Goal: Contribute content: Add original content to the website for others to see

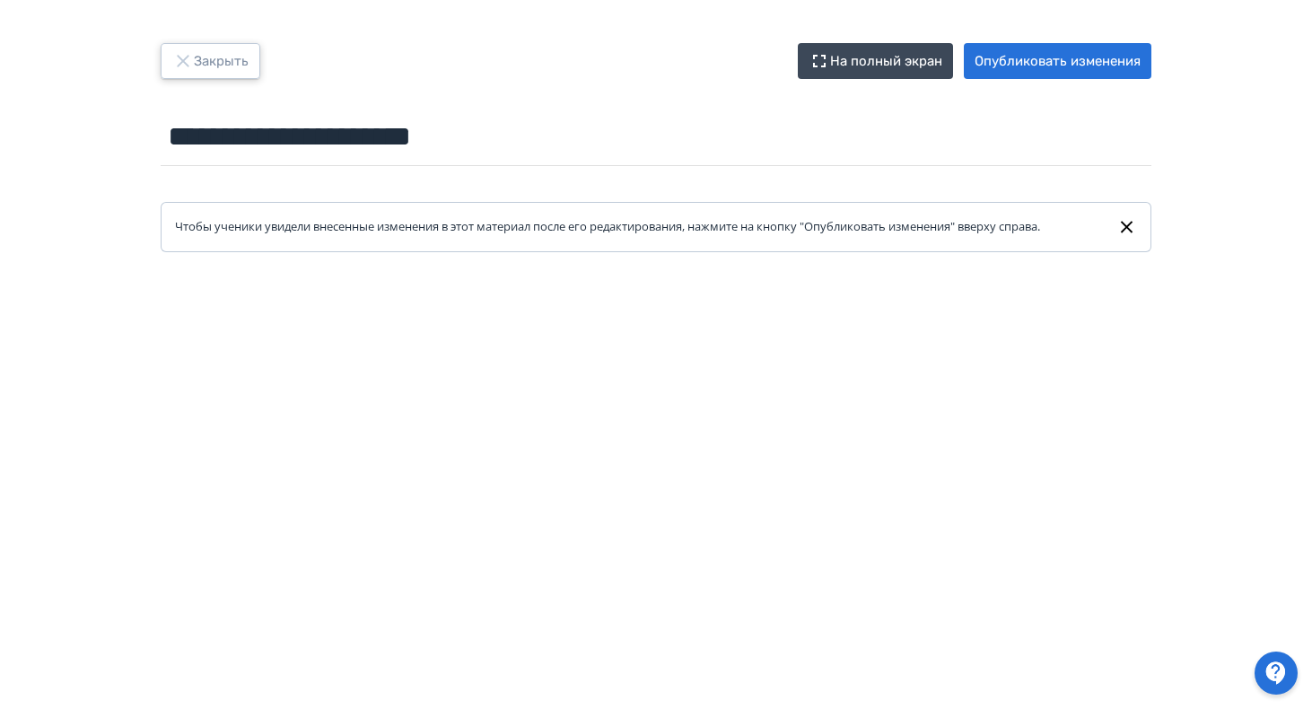
click at [214, 66] on button "Закрыть" at bounding box center [211, 61] width 100 height 36
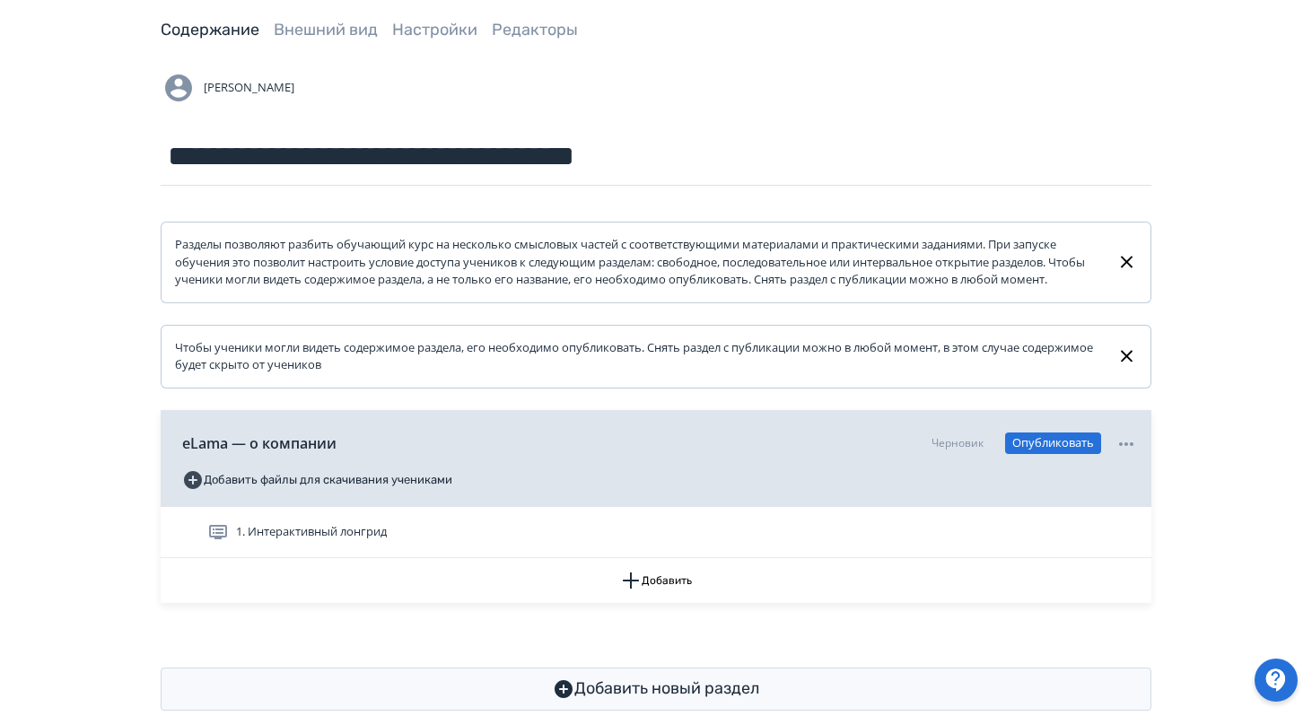
scroll to position [123, 0]
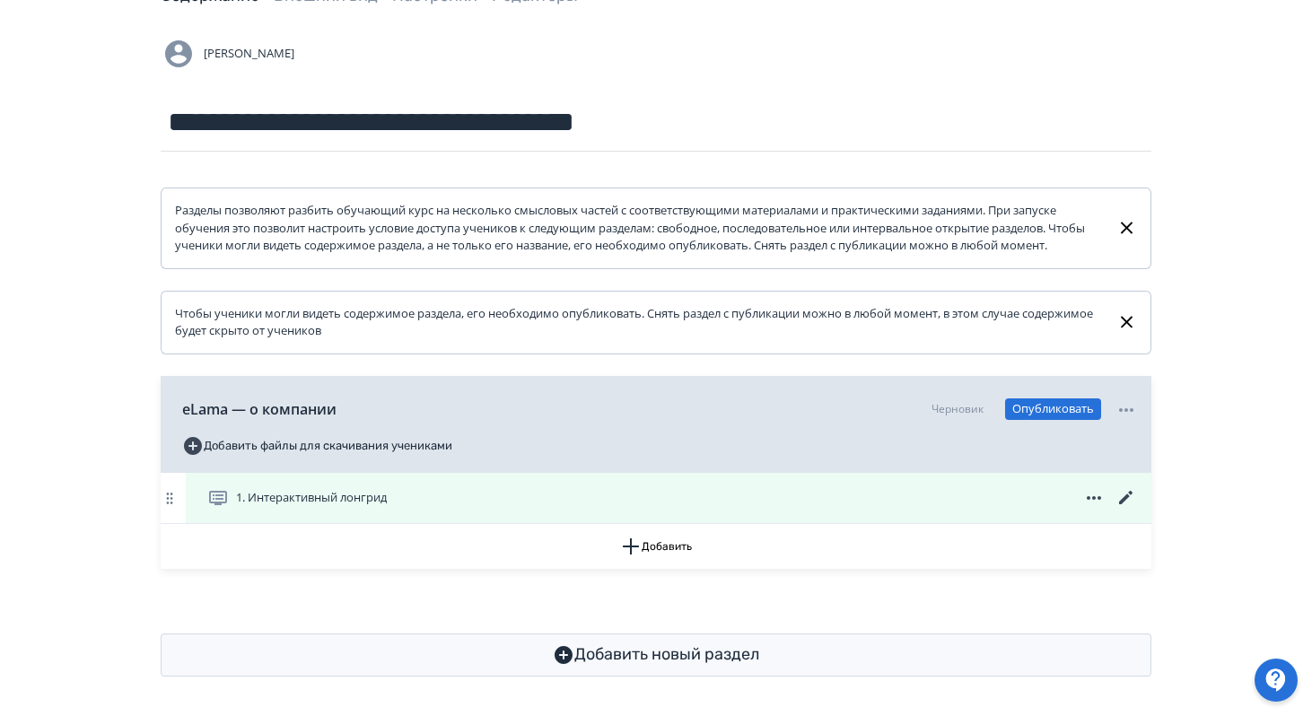
click at [1132, 509] on icon at bounding box center [1127, 498] width 22 height 22
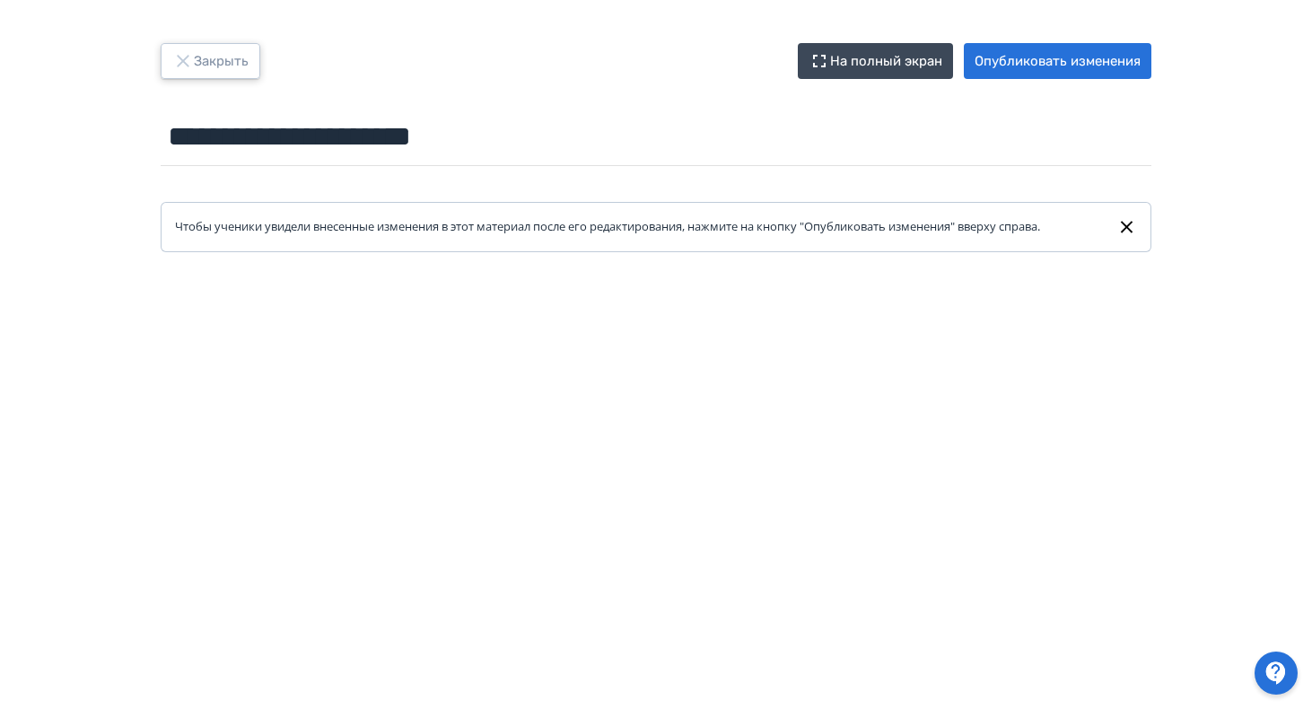
click at [192, 64] on icon "button" at bounding box center [183, 61] width 22 height 22
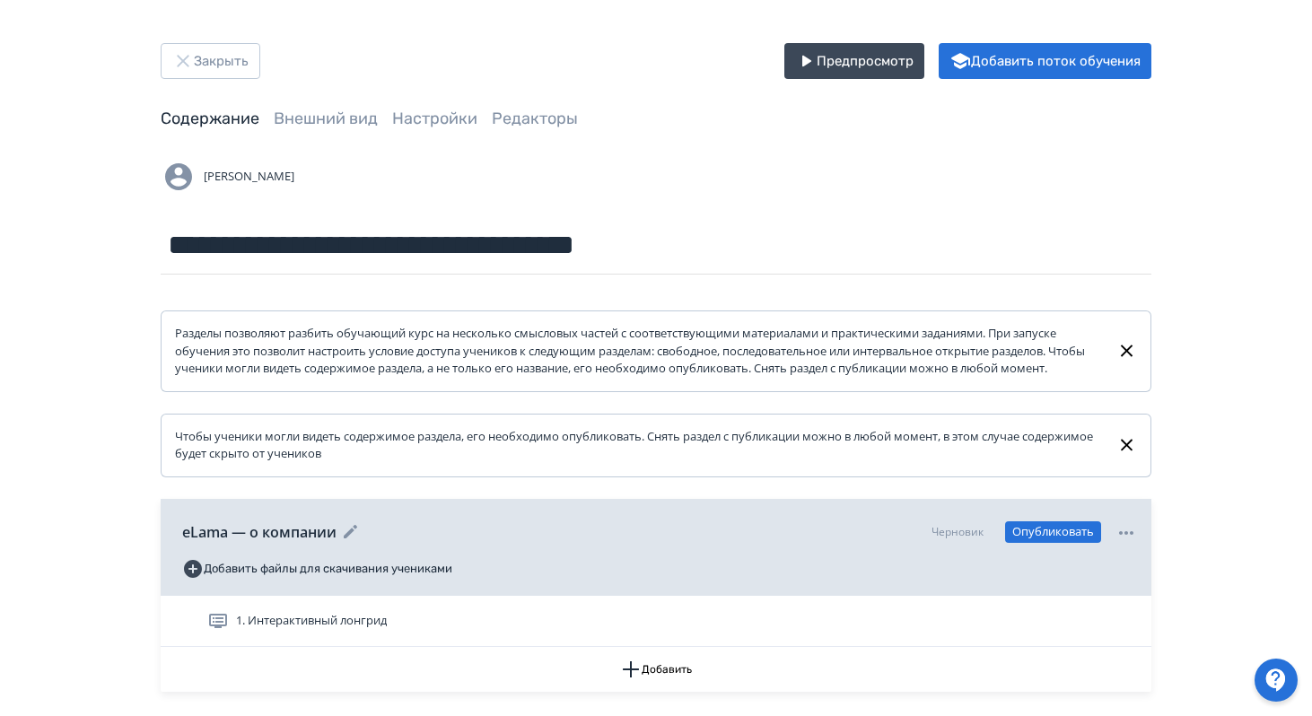
click at [1124, 544] on icon at bounding box center [1127, 533] width 22 height 22
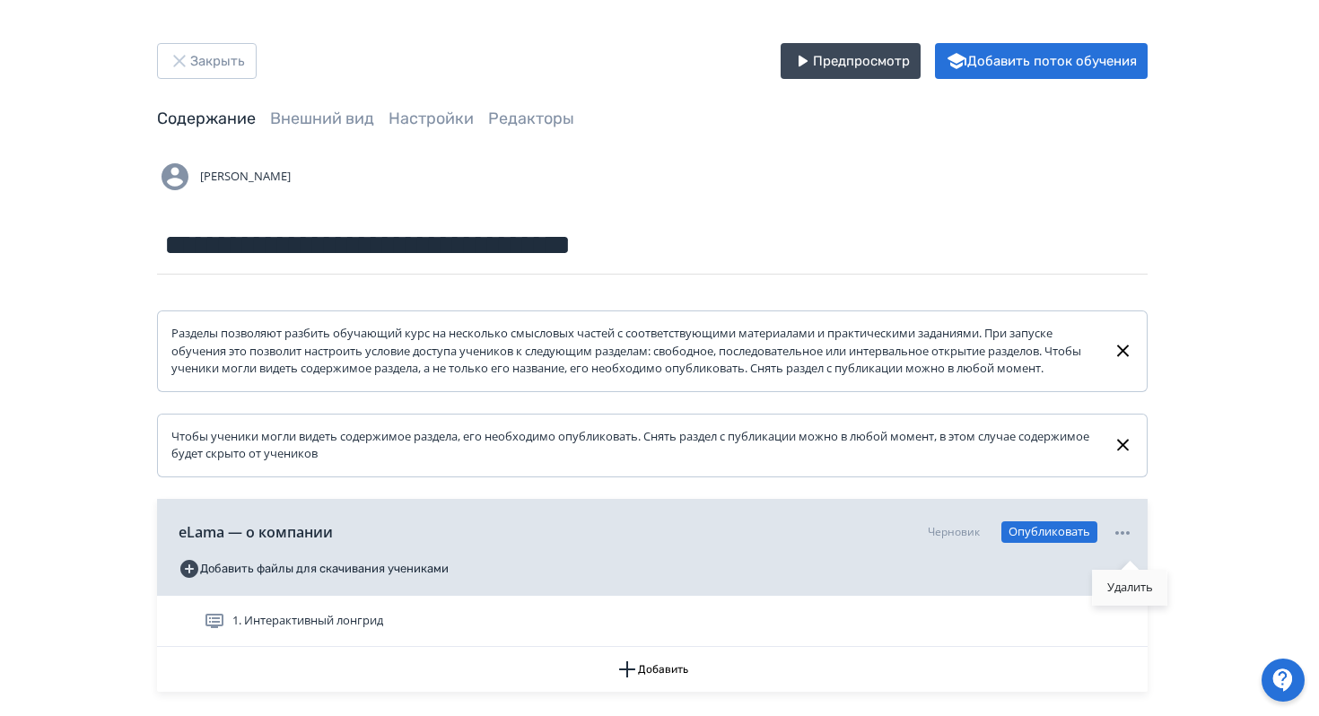
click at [1123, 589] on div "Удалить" at bounding box center [1130, 588] width 74 height 36
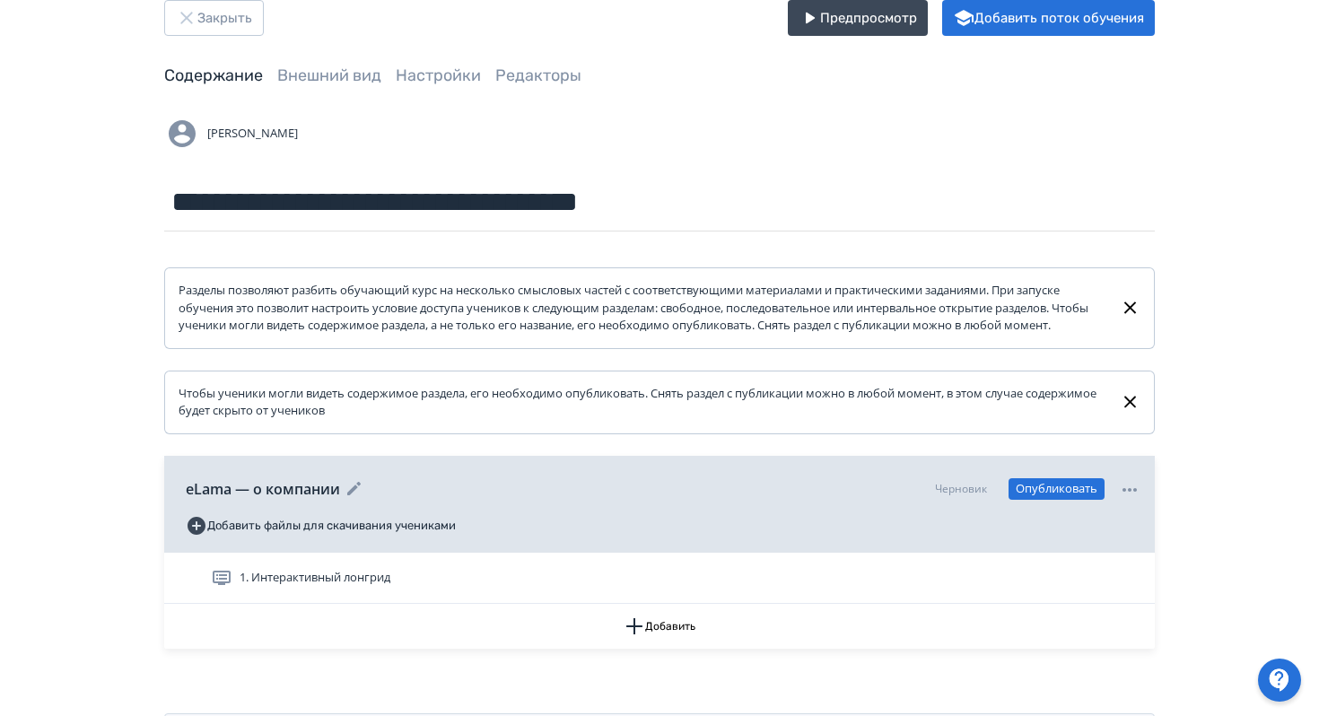
scroll to position [96, 0]
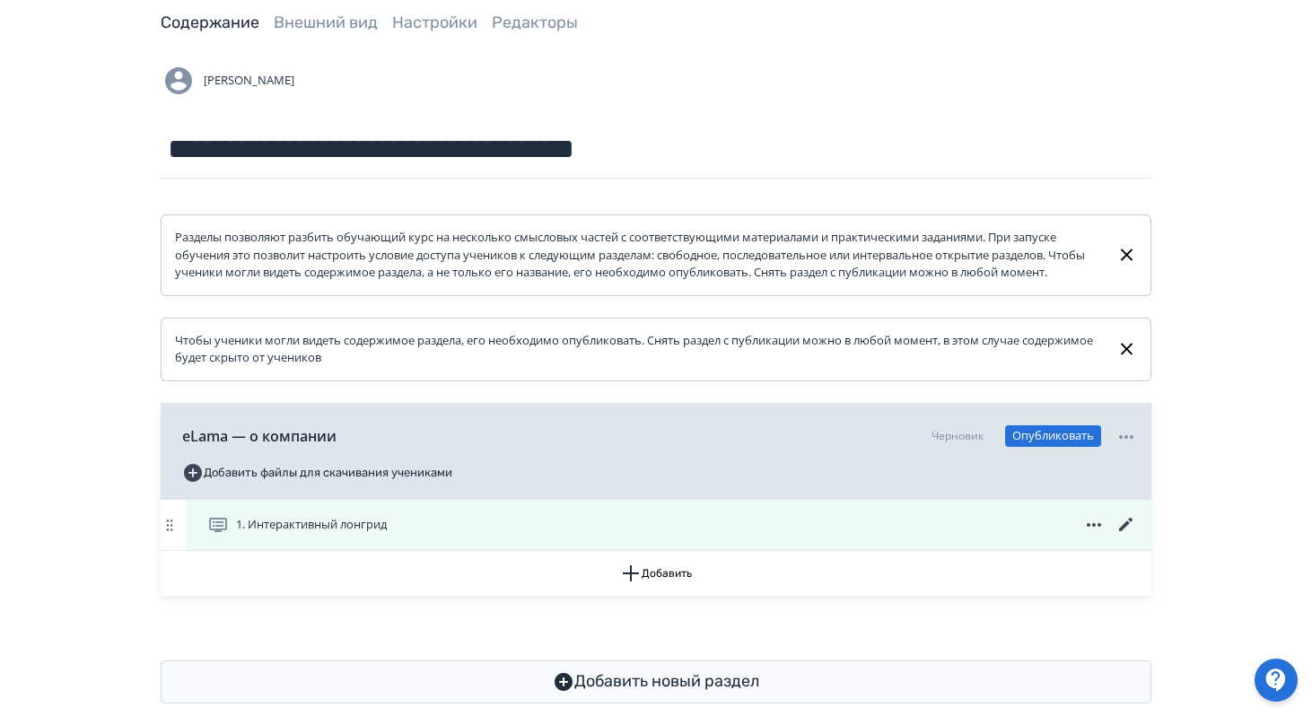
click at [1093, 536] on icon at bounding box center [1094, 525] width 22 height 22
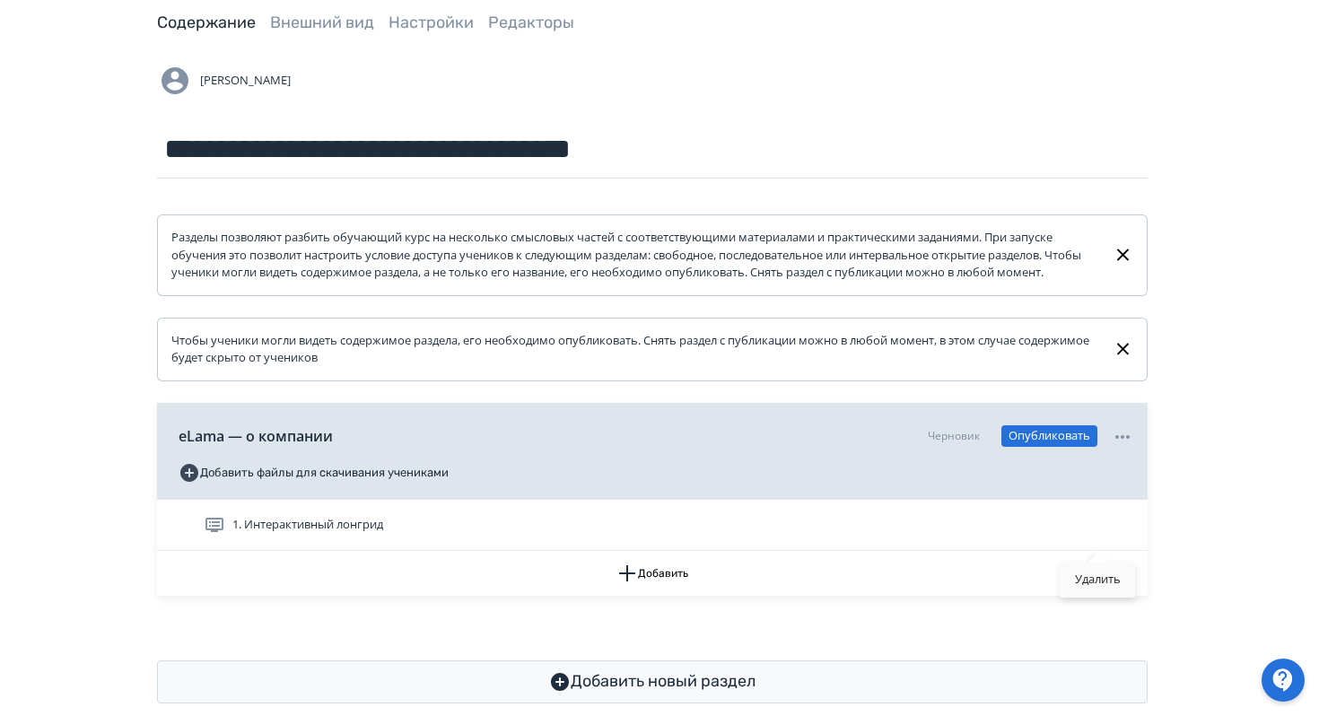
click at [1088, 575] on div "Удалить" at bounding box center [1098, 580] width 74 height 36
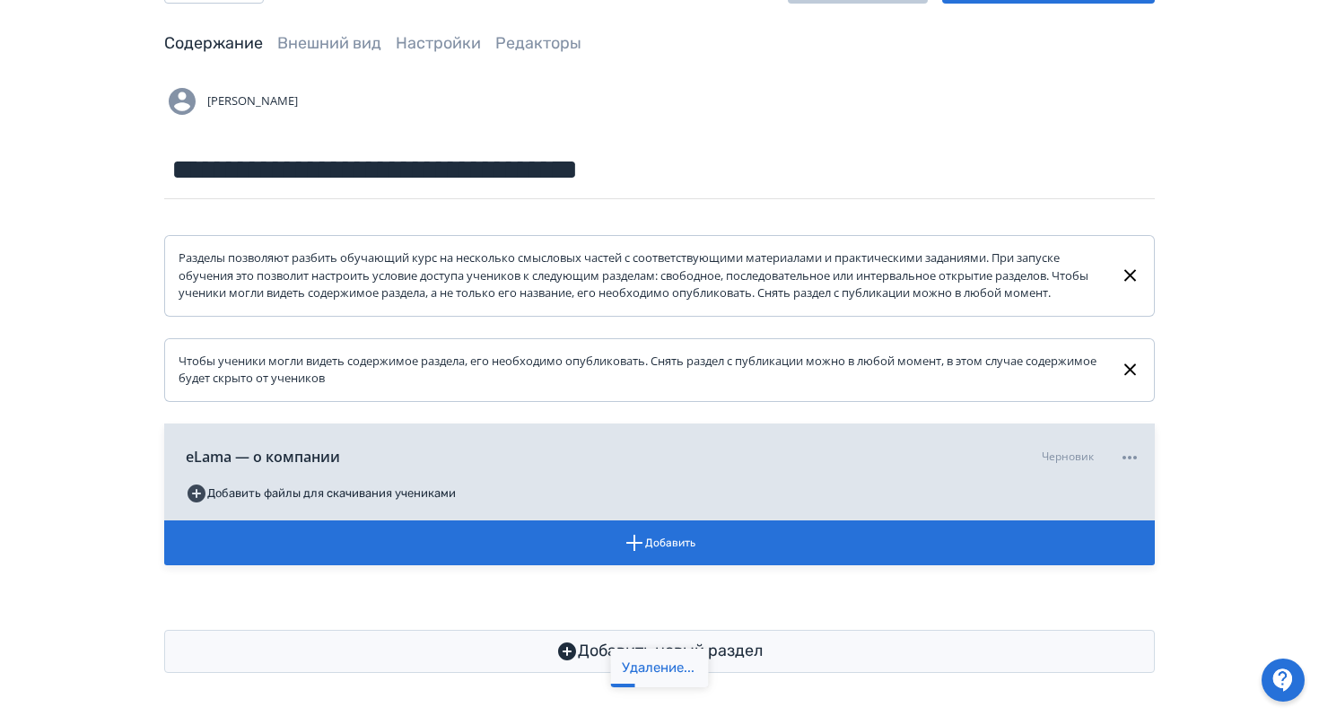
scroll to position [92, 0]
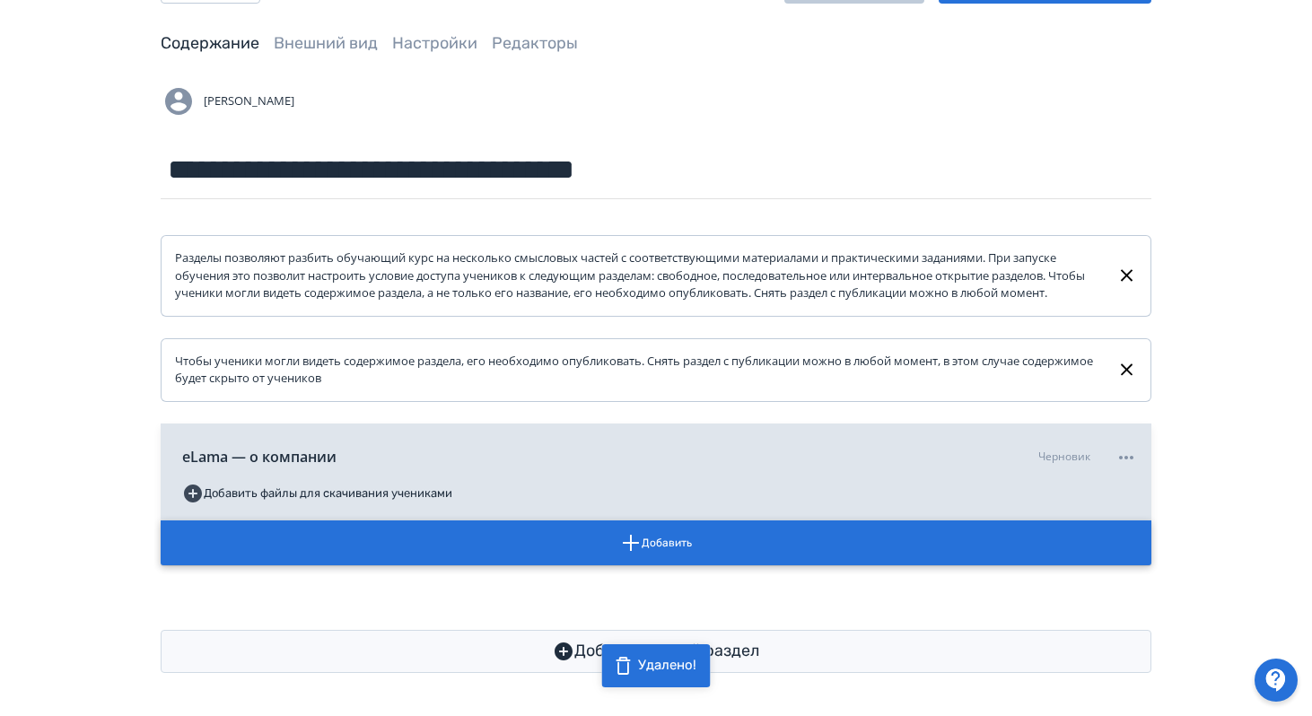
click at [658, 540] on button "Добавить" at bounding box center [656, 543] width 991 height 45
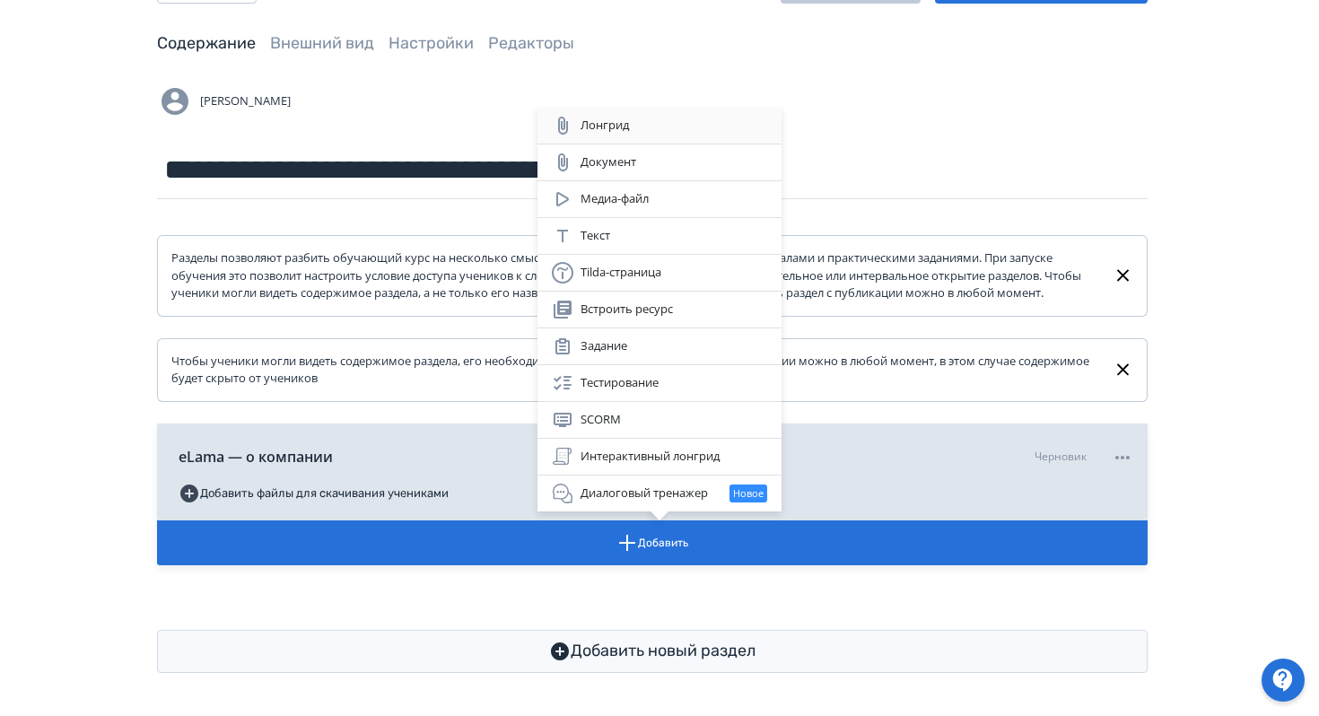
click at [624, 124] on div "Лонгрид" at bounding box center [659, 126] width 215 height 22
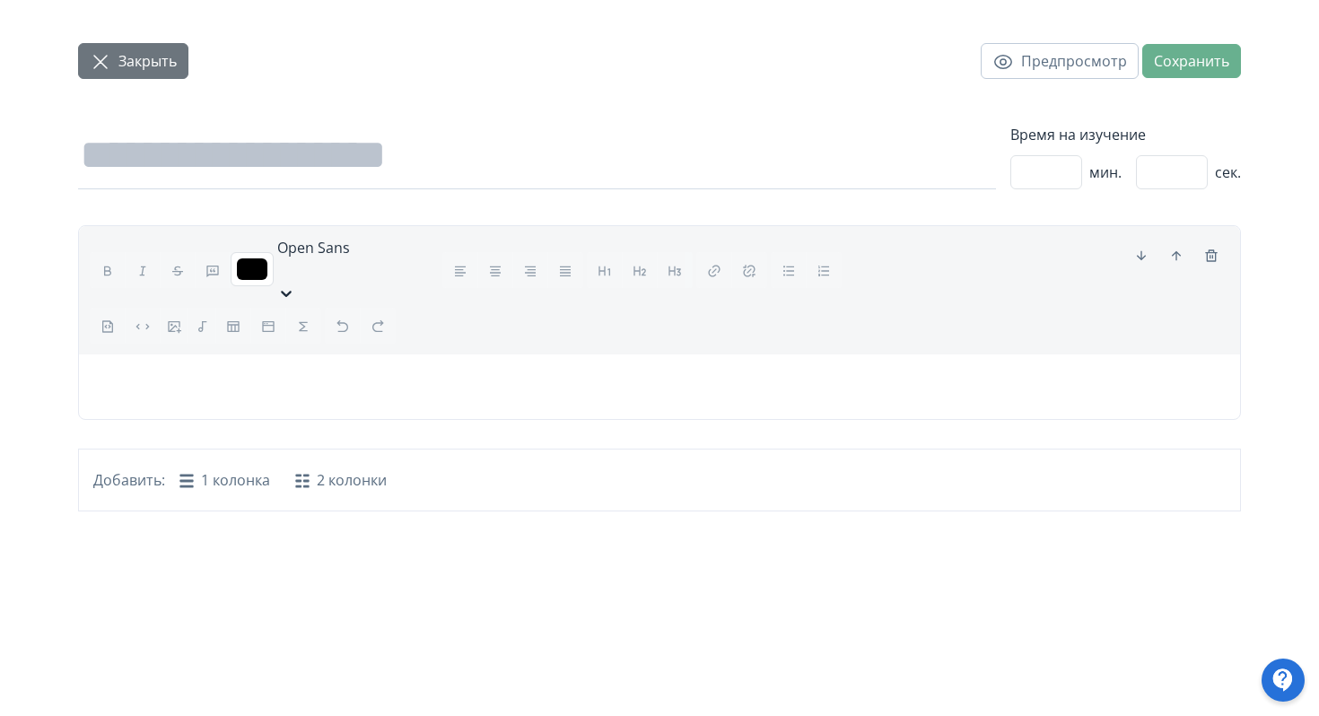
click at [142, 51] on span "Закрыть" at bounding box center [147, 61] width 58 height 22
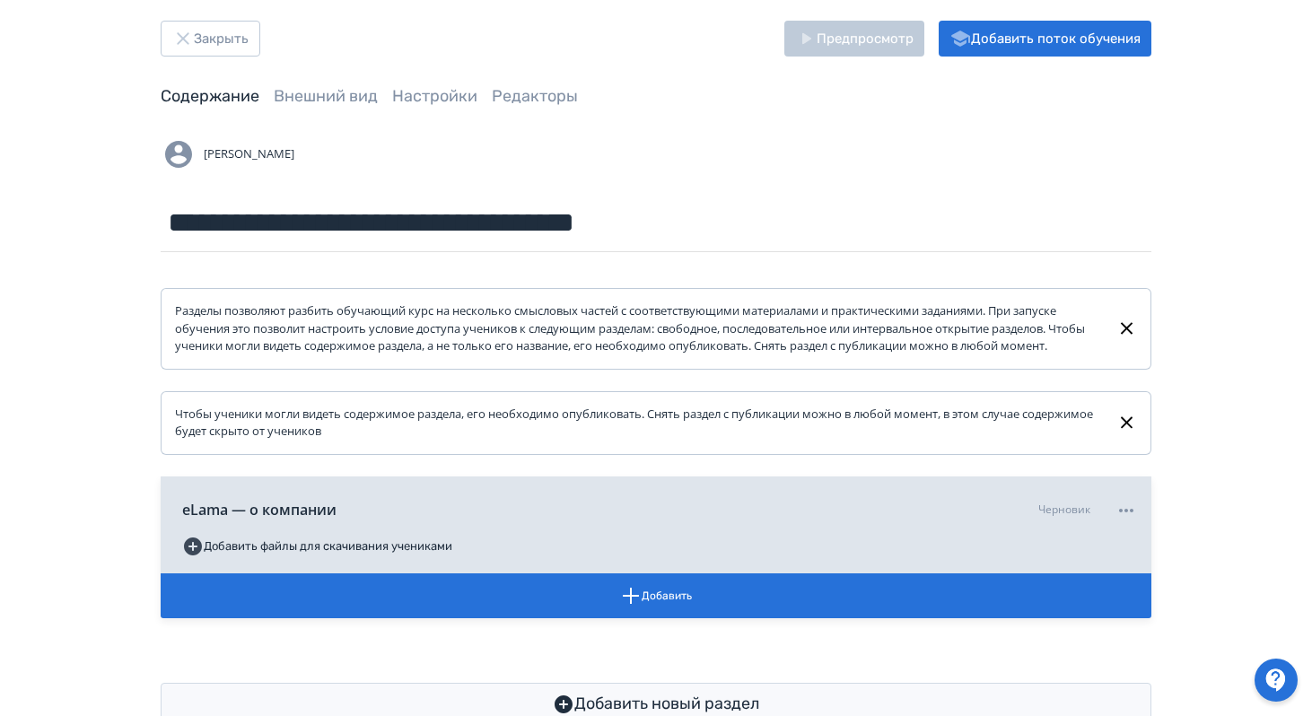
scroll to position [53, 0]
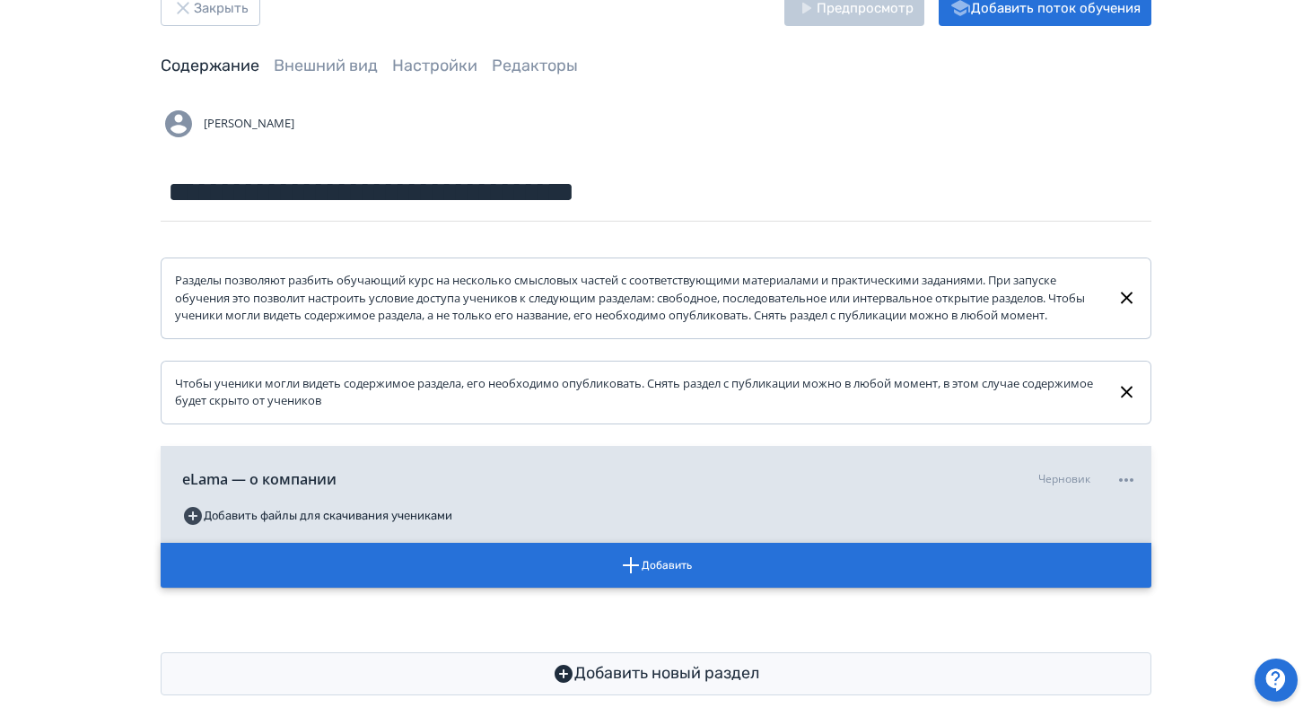
click at [704, 576] on button "Добавить" at bounding box center [656, 565] width 991 height 45
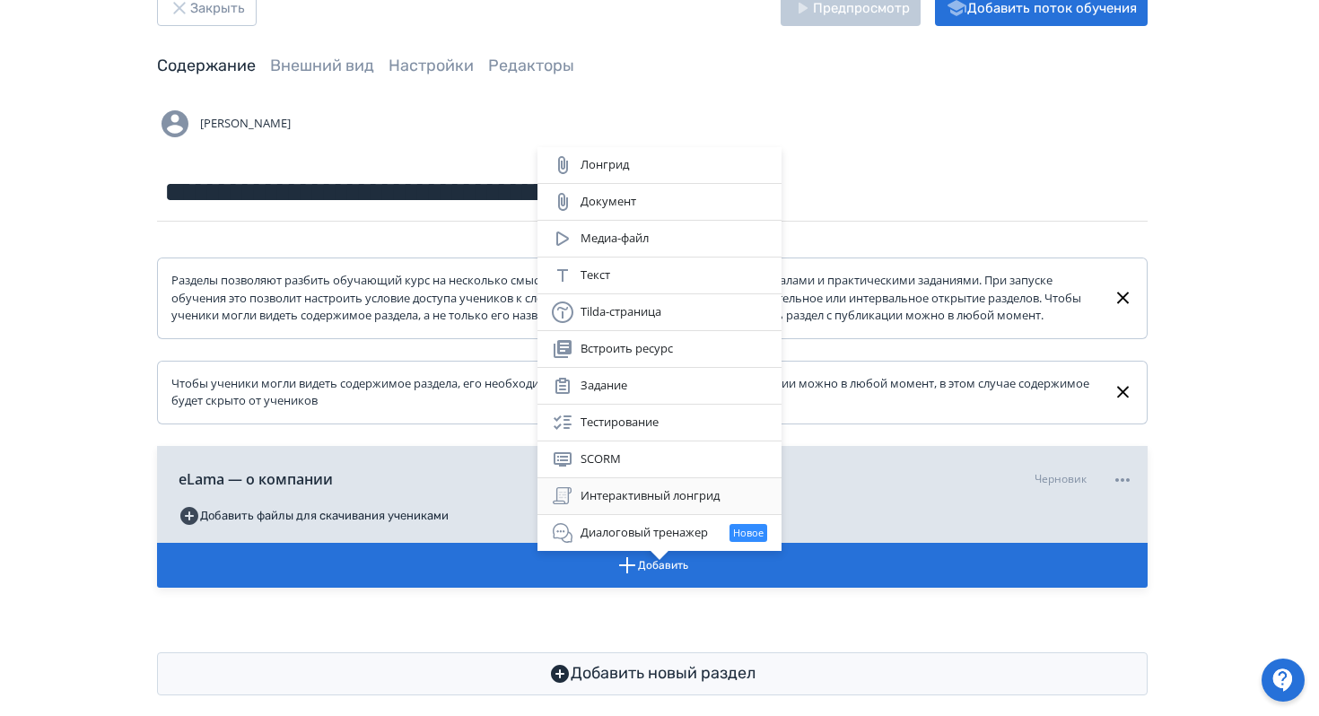
click at [656, 501] on div "Интерактивный лонгрид" at bounding box center [659, 497] width 215 height 22
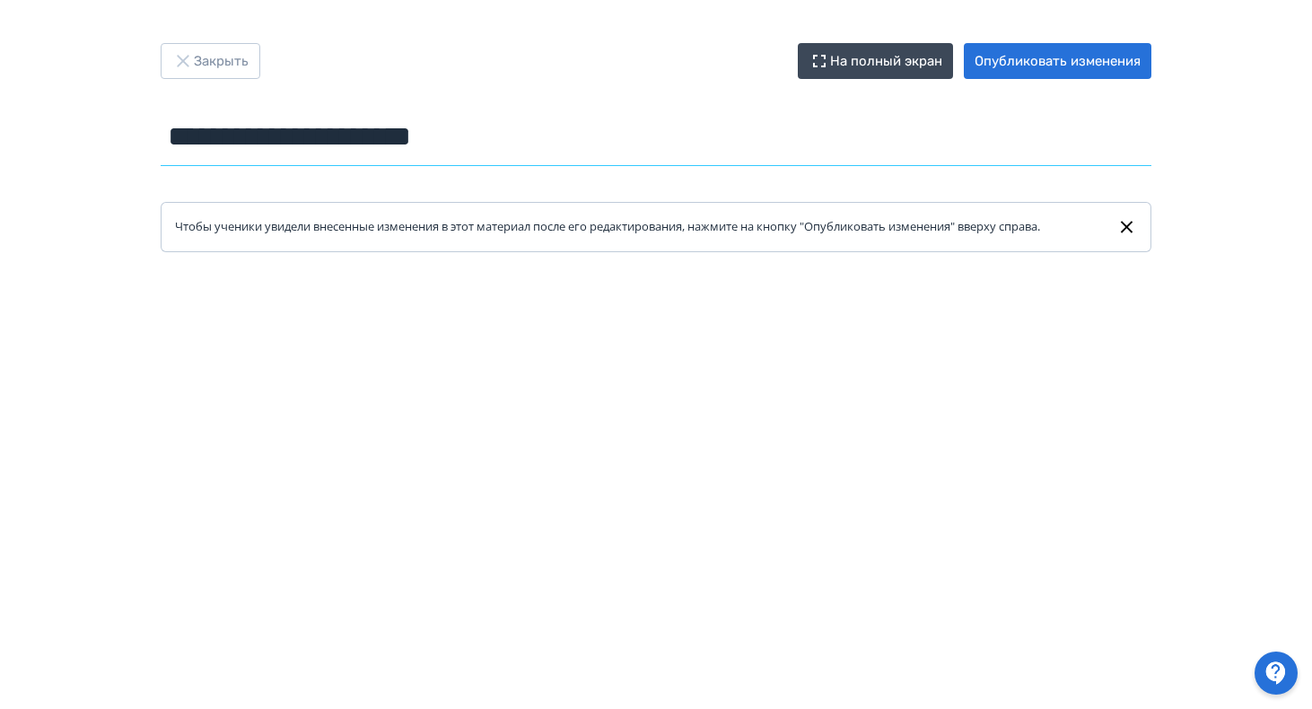
click at [469, 135] on input "**********" at bounding box center [656, 137] width 991 height 58
drag, startPoint x: 538, startPoint y: 141, endPoint x: 149, endPoint y: 154, distance: 388.9
click at [149, 154] on div "**********" at bounding box center [656, 147] width 1077 height 209
paste input "text"
type input "**********"
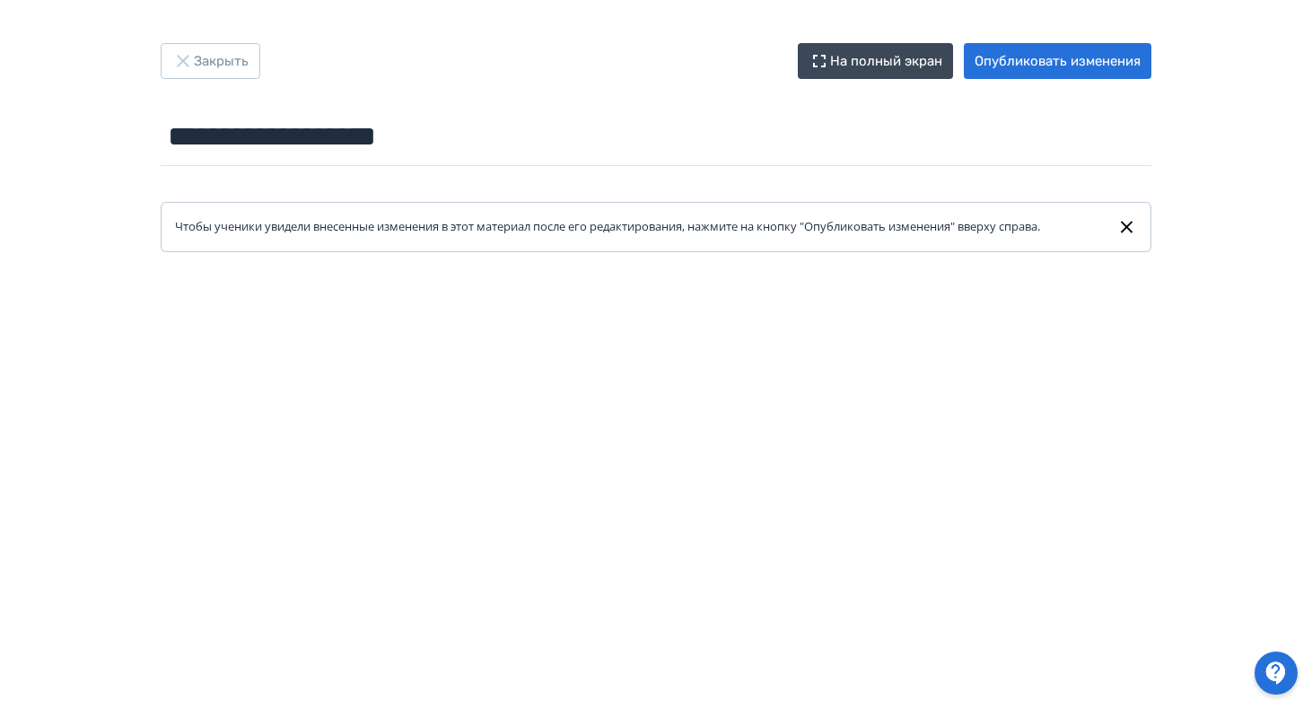
click at [541, 74] on div "Закрыть На полный экран Опубликовать изменения" at bounding box center [656, 61] width 991 height 36
click at [1052, 56] on button "Опубликовать изменения" at bounding box center [1058, 61] width 188 height 36
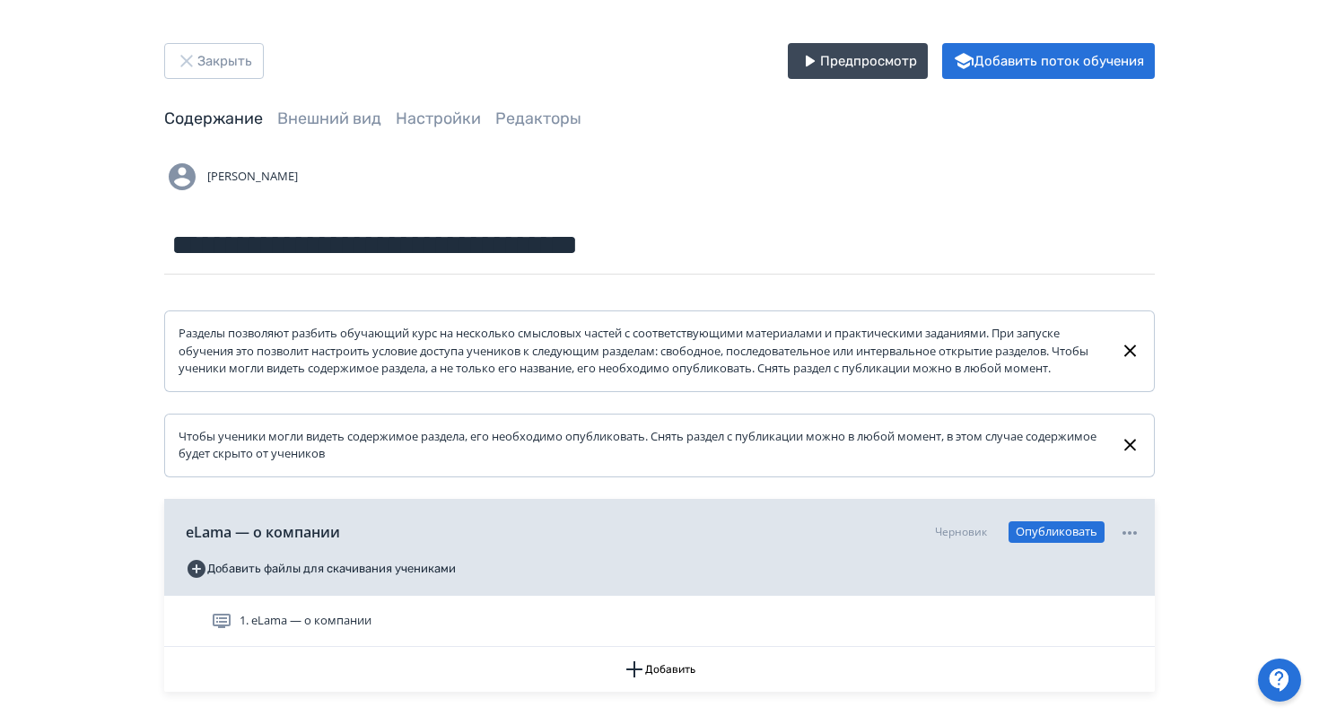
scroll to position [144, 0]
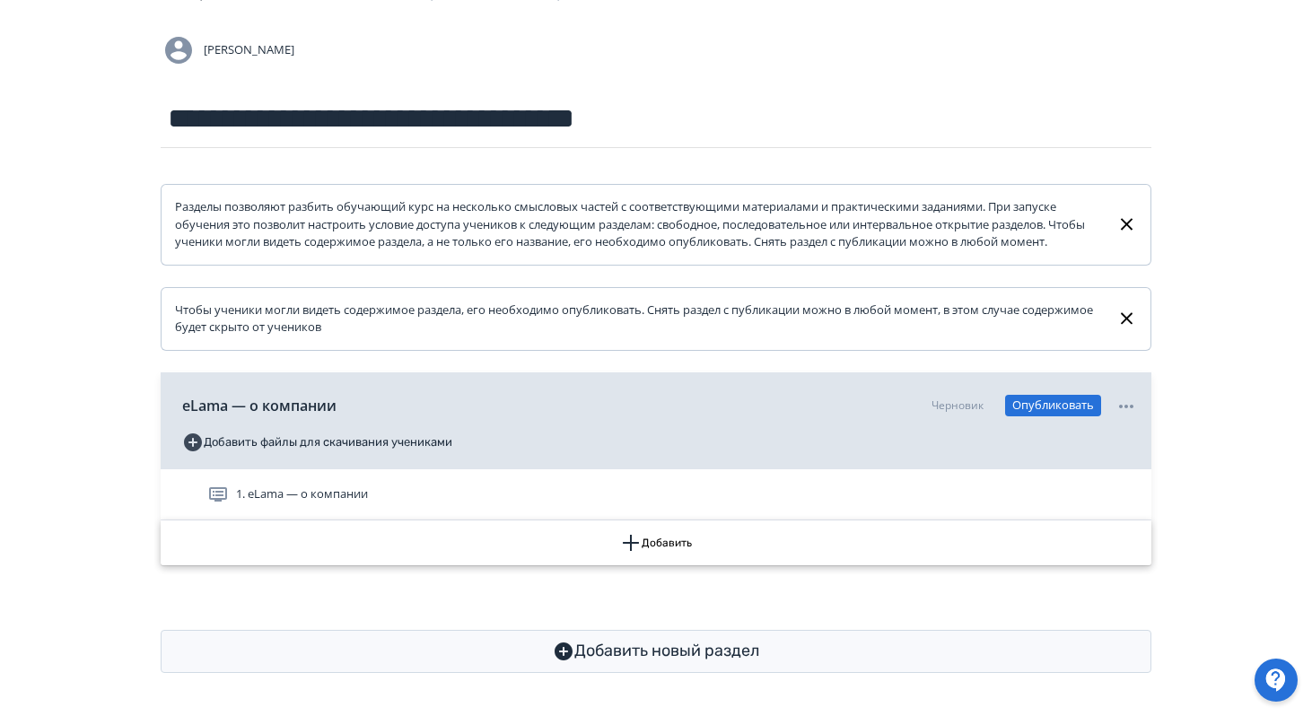
click at [651, 551] on button "Добавить" at bounding box center [656, 543] width 991 height 45
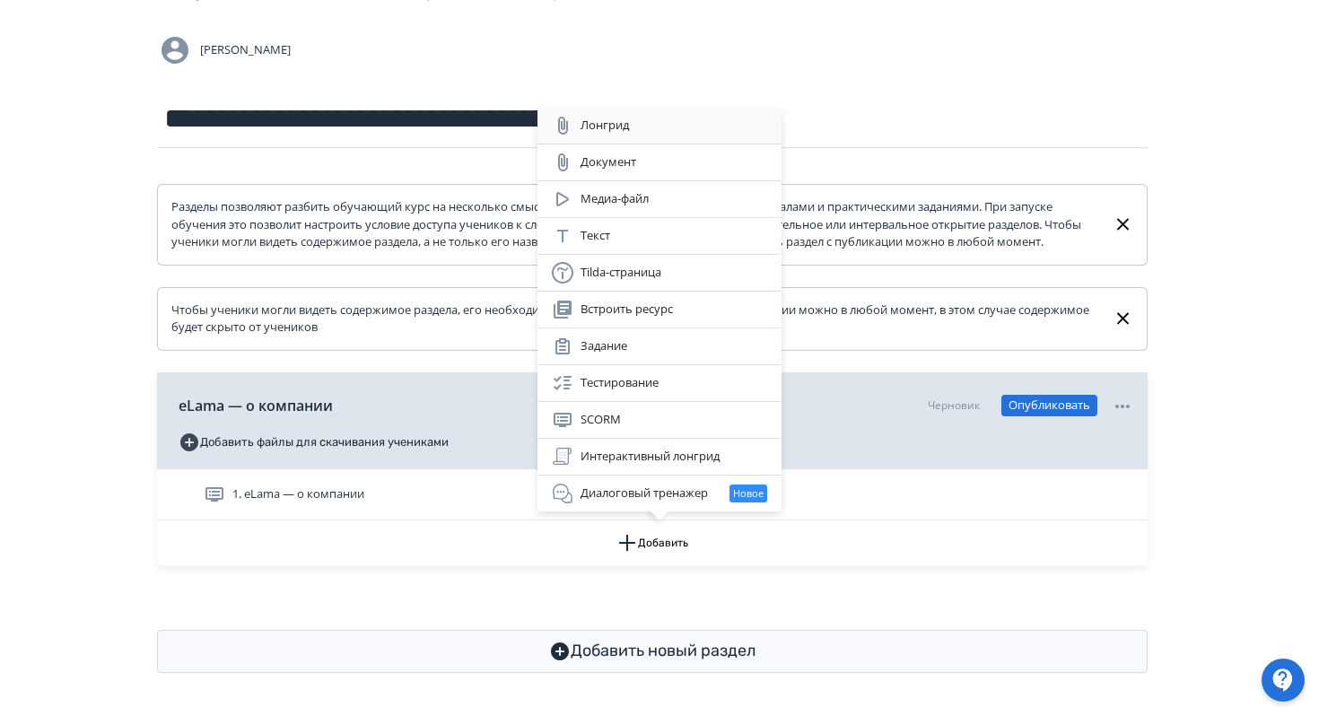
click at [613, 121] on div "Лонгрид" at bounding box center [659, 126] width 215 height 22
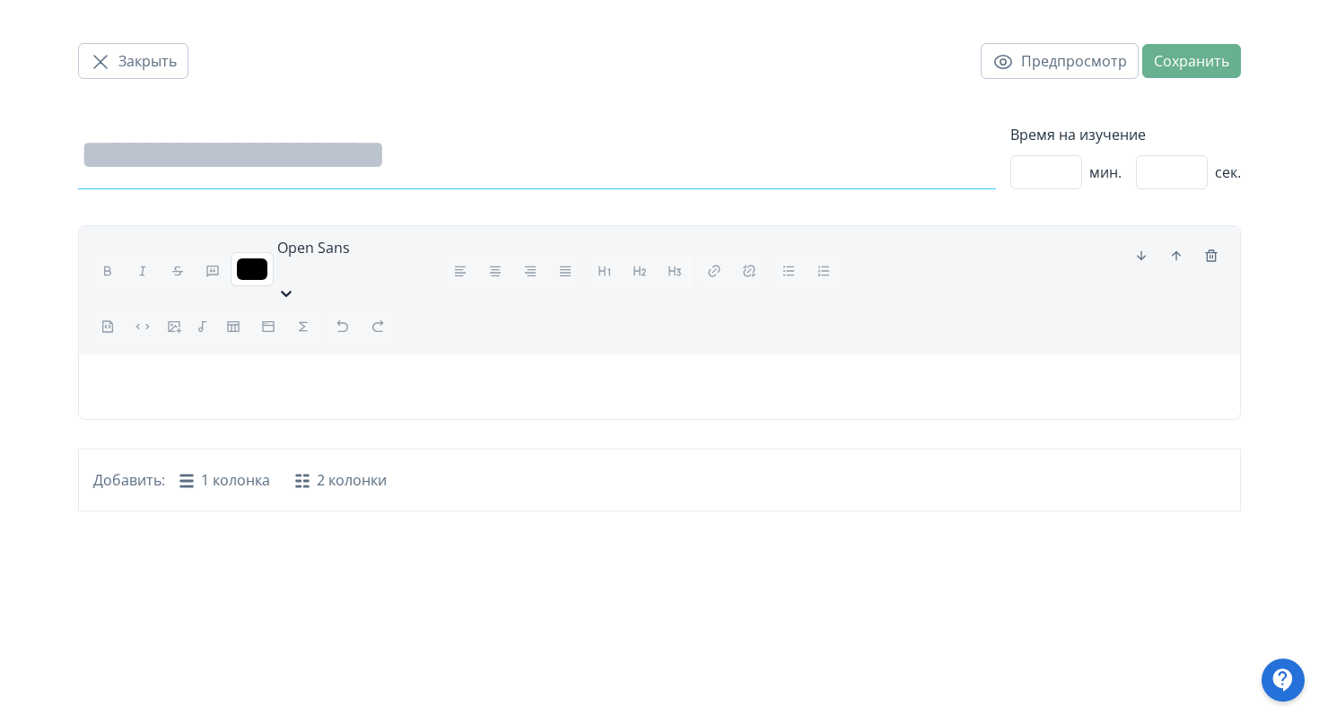
click at [402, 162] on input at bounding box center [537, 155] width 918 height 67
paste input "**********"
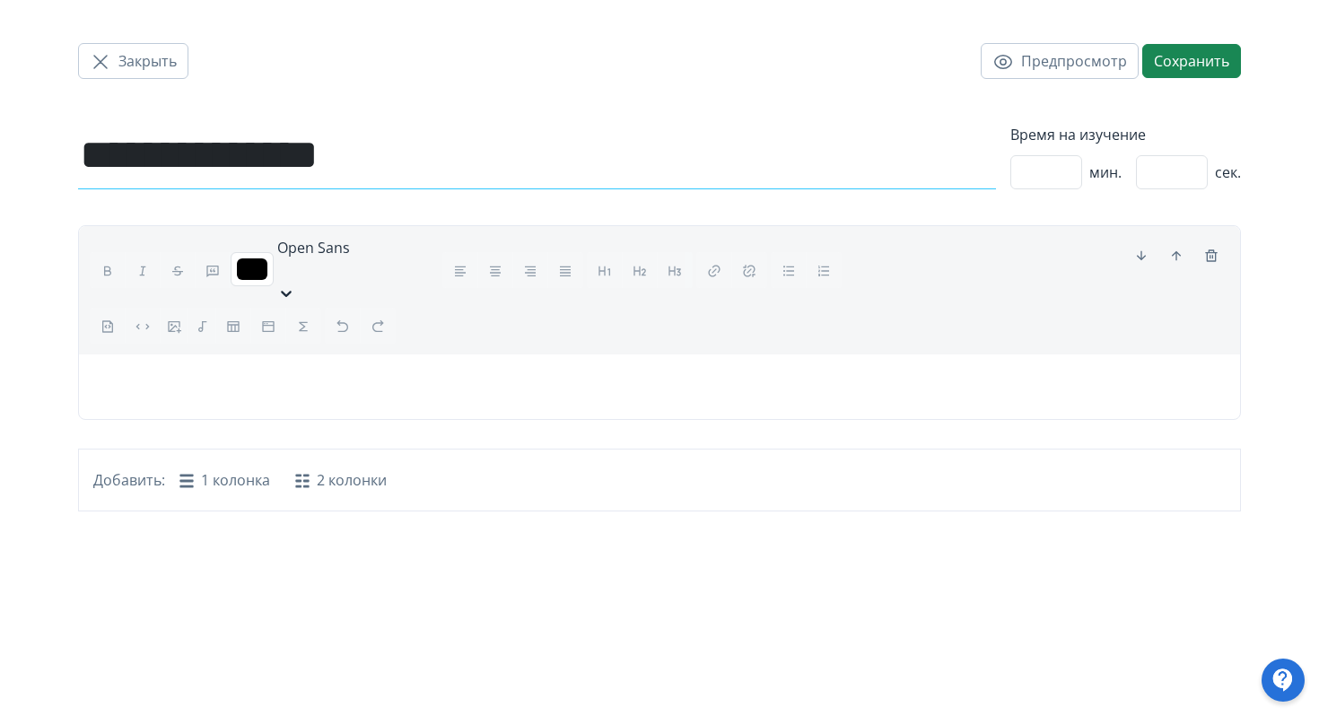
type input "**********"
click at [529, 93] on div "Закрыть Предпросмотр Сохранить" at bounding box center [659, 61] width 1163 height 122
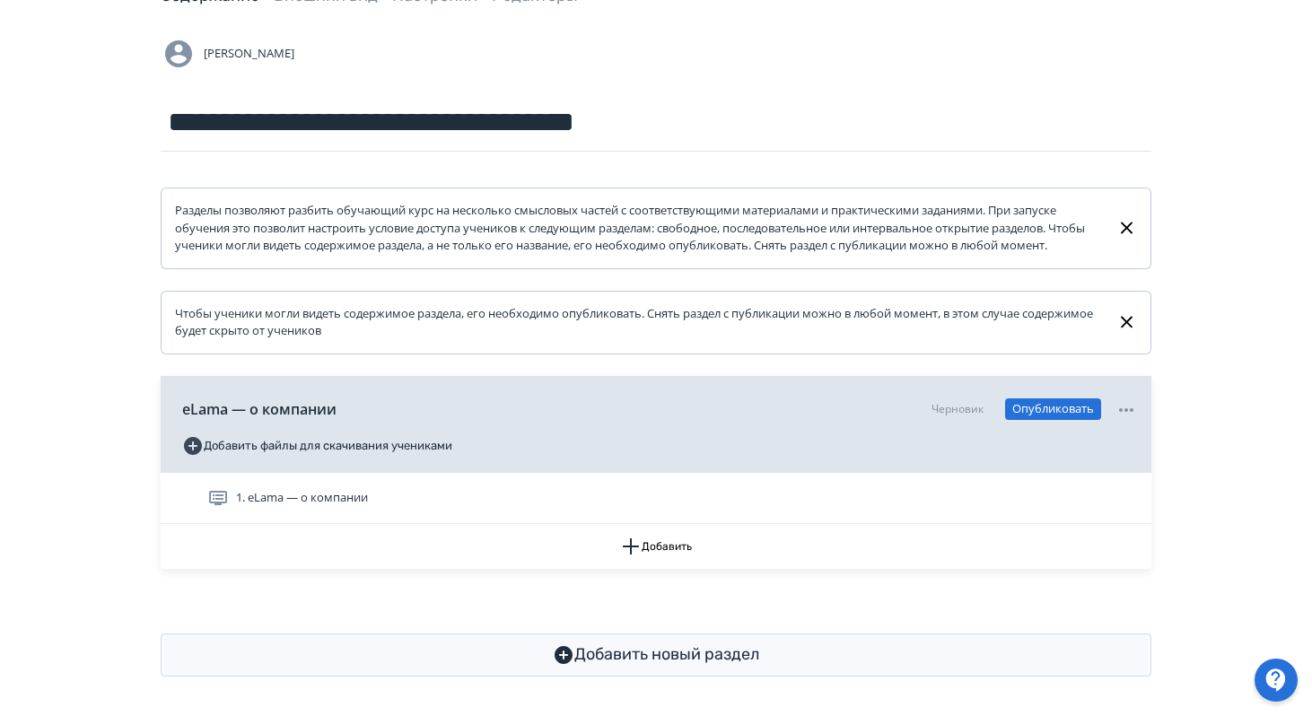
scroll to position [144, 0]
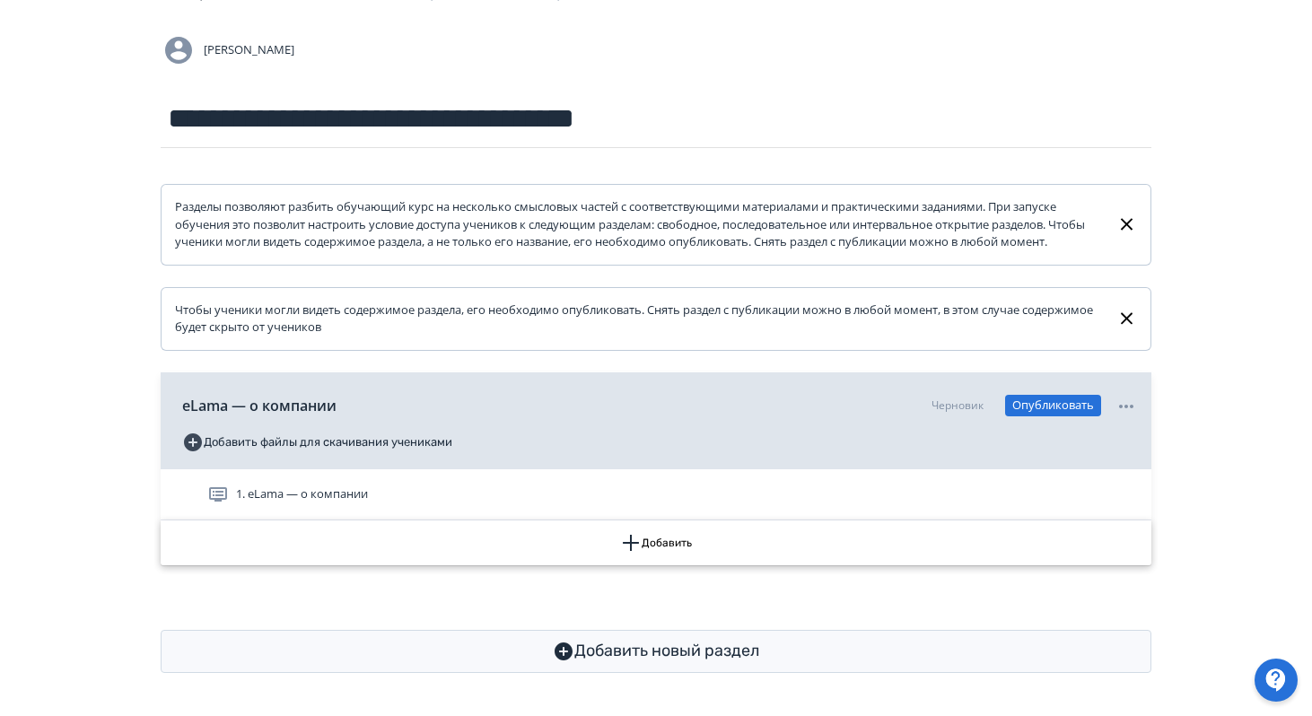
click at [690, 547] on button "Добавить" at bounding box center [656, 543] width 991 height 45
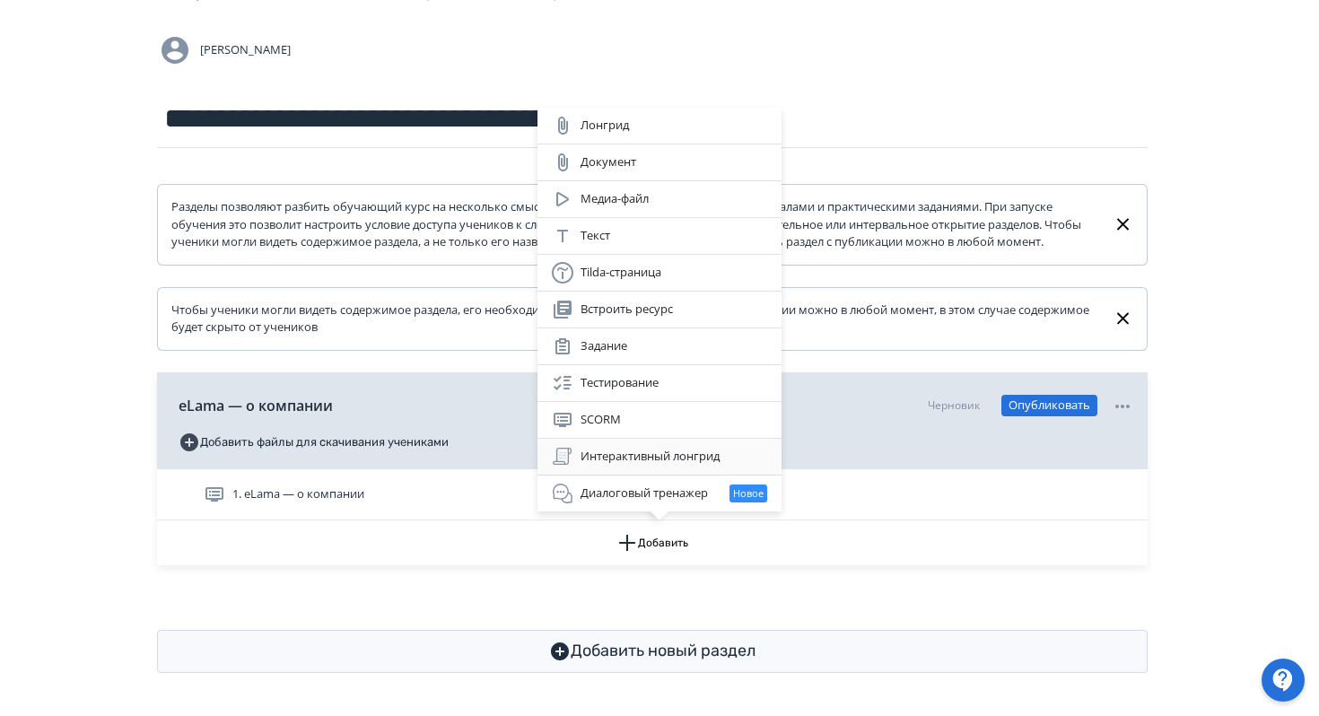
click at [667, 447] on div "Интерактивный лонгрид" at bounding box center [659, 457] width 215 height 22
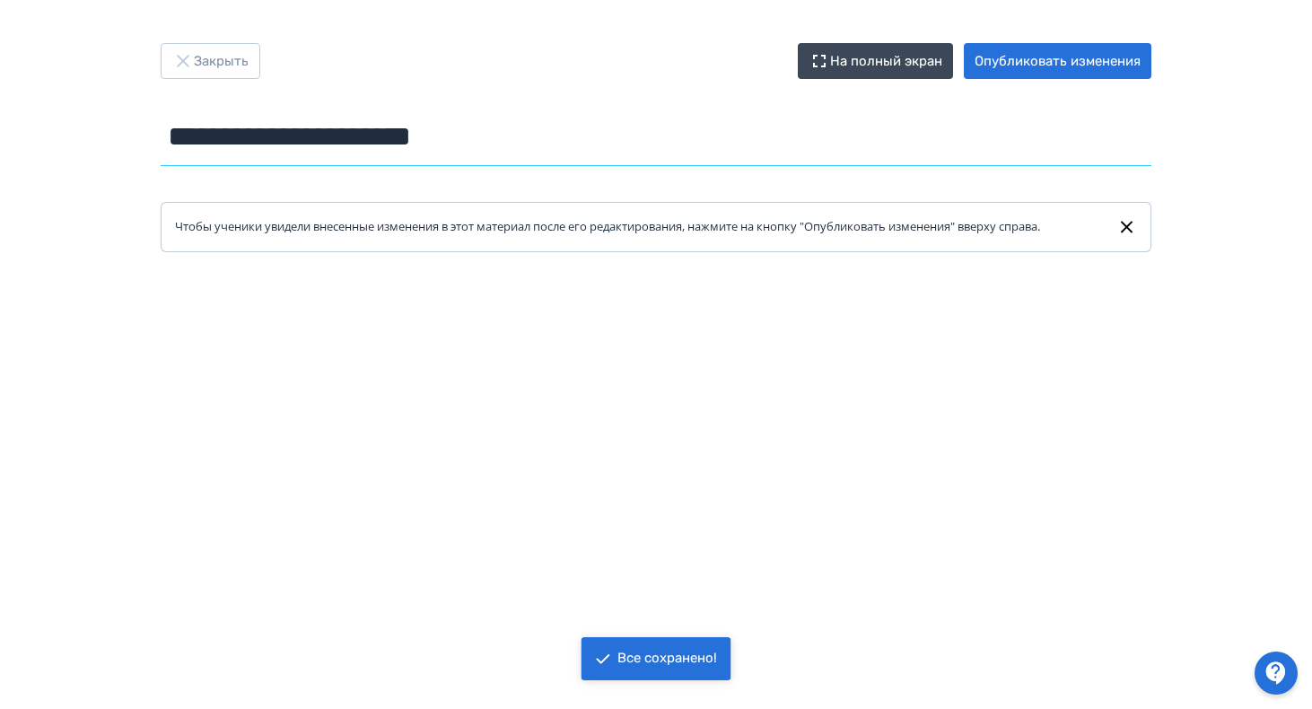
click at [565, 140] on input "**********" at bounding box center [656, 137] width 991 height 58
drag, startPoint x: 565, startPoint y: 140, endPoint x: 140, endPoint y: 127, distance: 425.6
click at [140, 127] on div "**********" at bounding box center [656, 147] width 1077 height 209
paste input "text"
type input "**********"
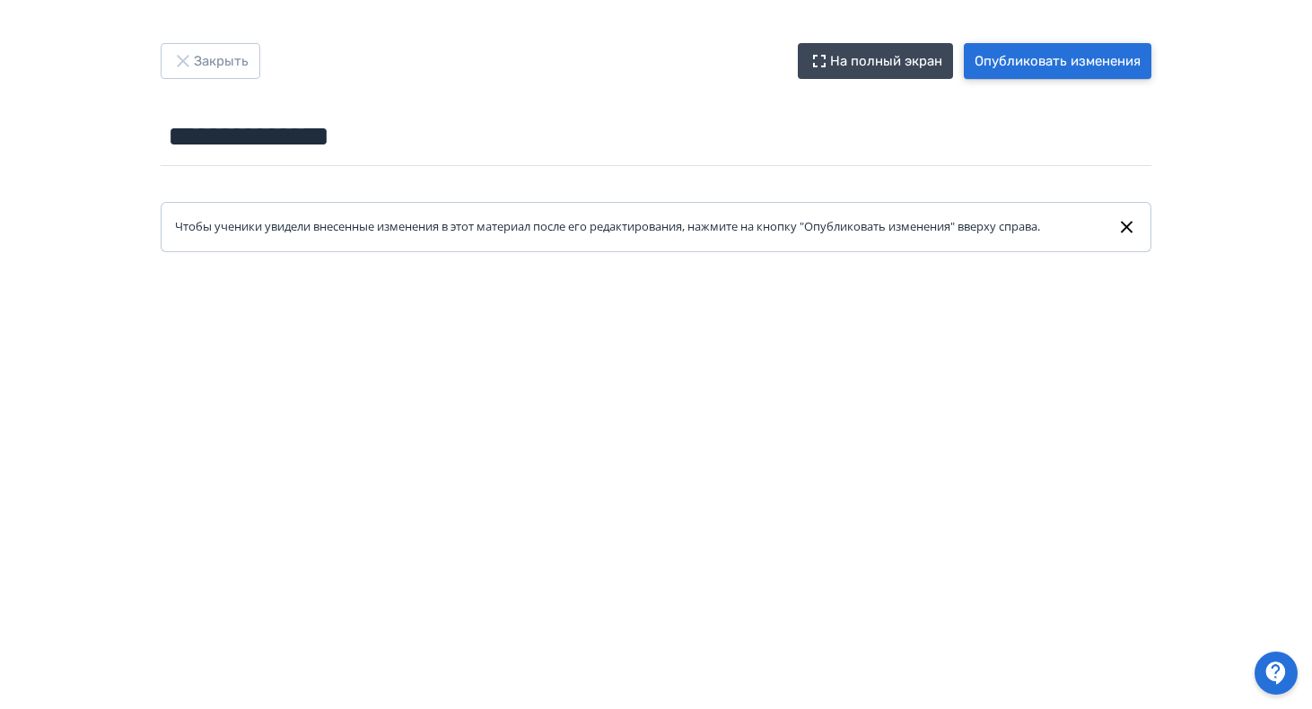
click at [1020, 66] on button "Опубликовать изменения" at bounding box center [1058, 61] width 188 height 36
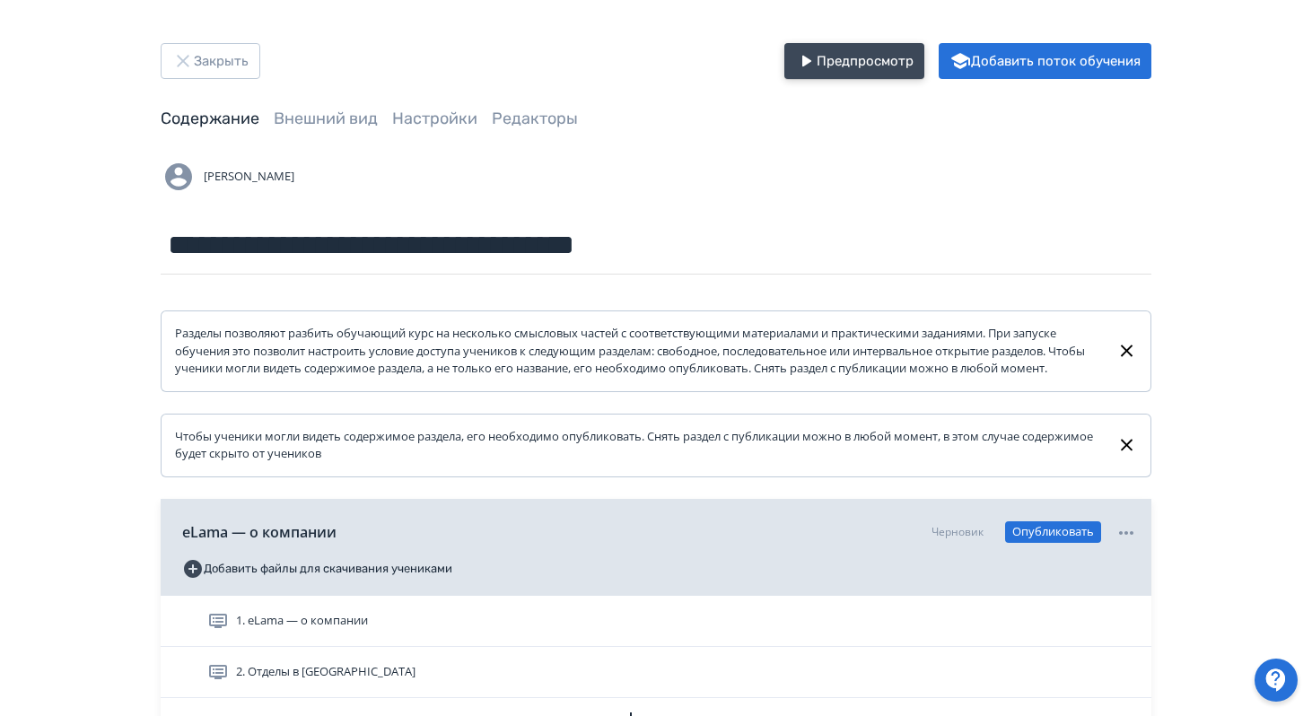
click at [823, 62] on button "Предпросмотр" at bounding box center [854, 61] width 140 height 36
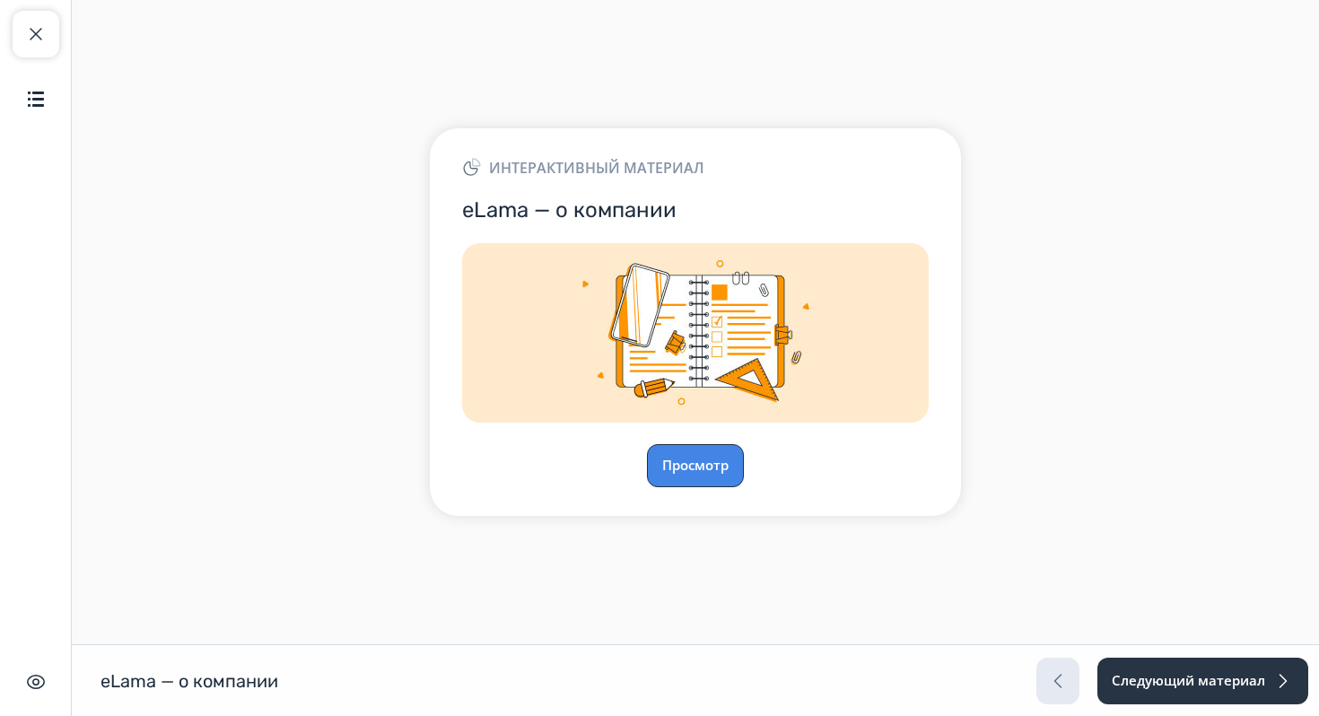
click at [696, 471] on button "Просмотр" at bounding box center [695, 465] width 97 height 43
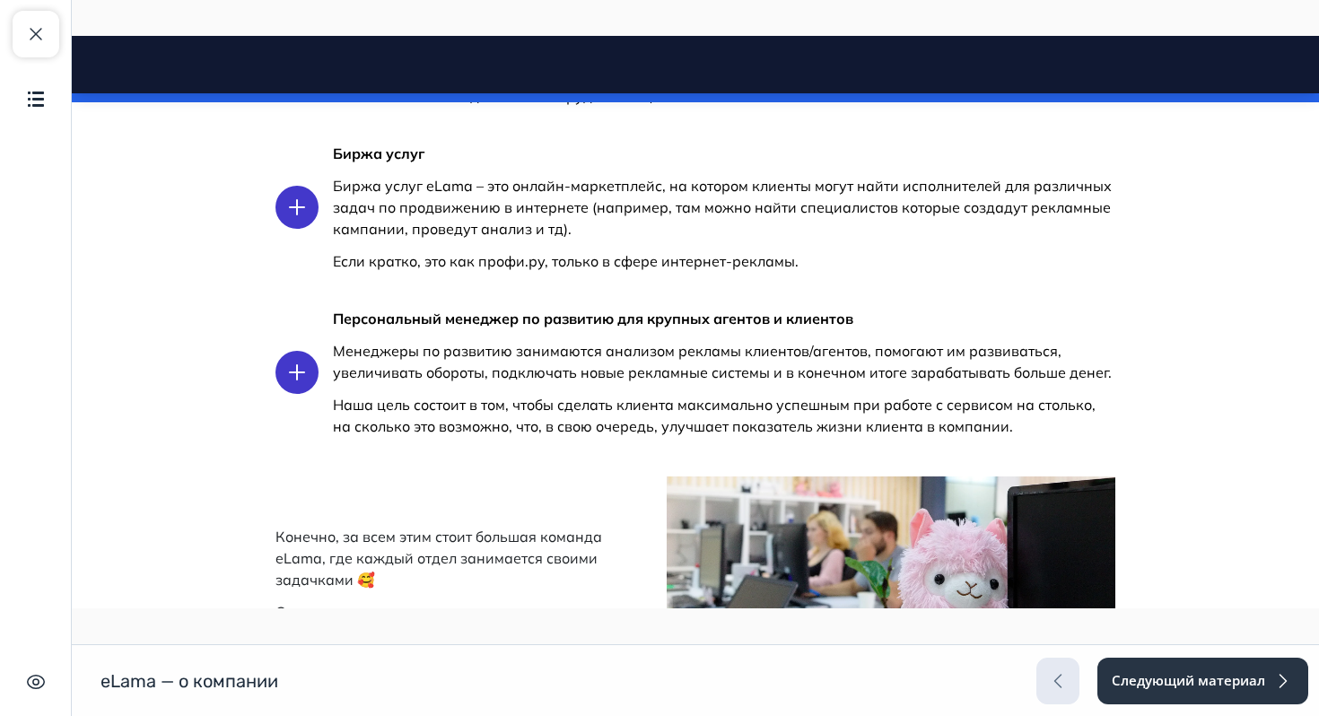
scroll to position [3380, 0]
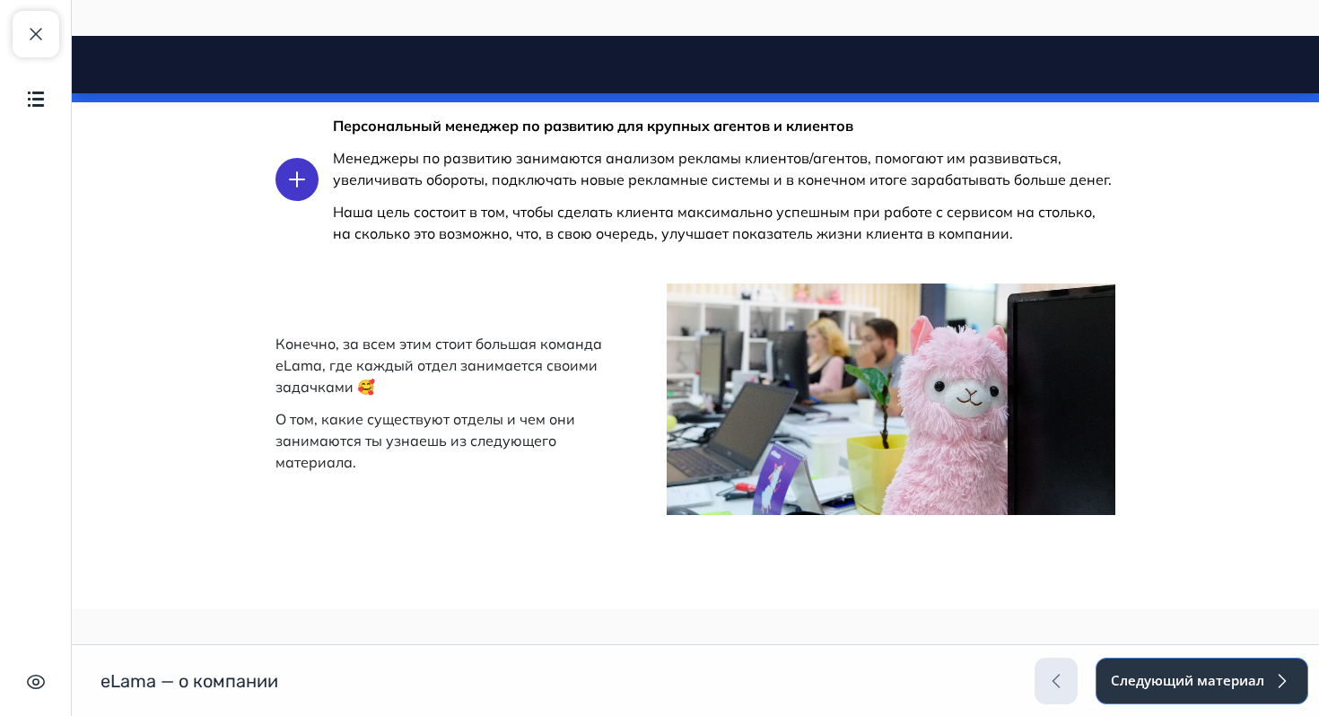
click at [1136, 683] on button "Следующий материал" at bounding box center [1202, 681] width 213 height 47
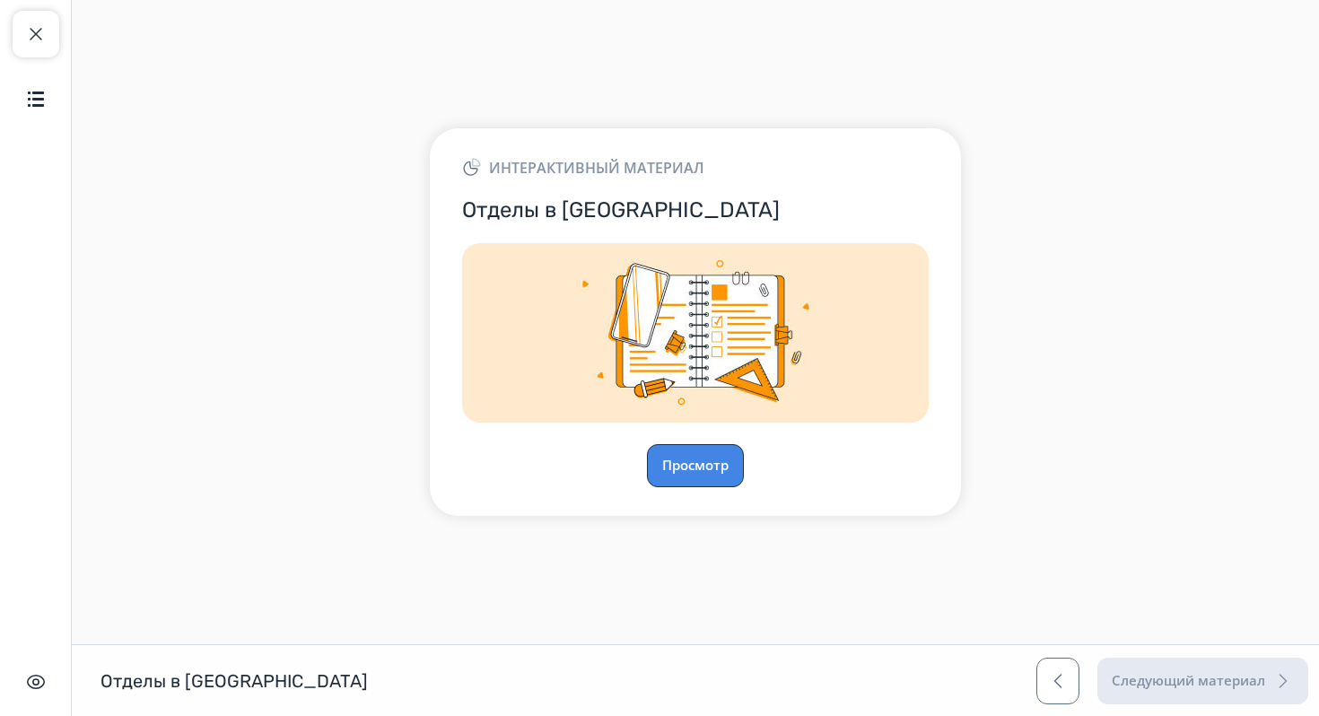
click at [661, 462] on button "Просмотр" at bounding box center [695, 465] width 97 height 43
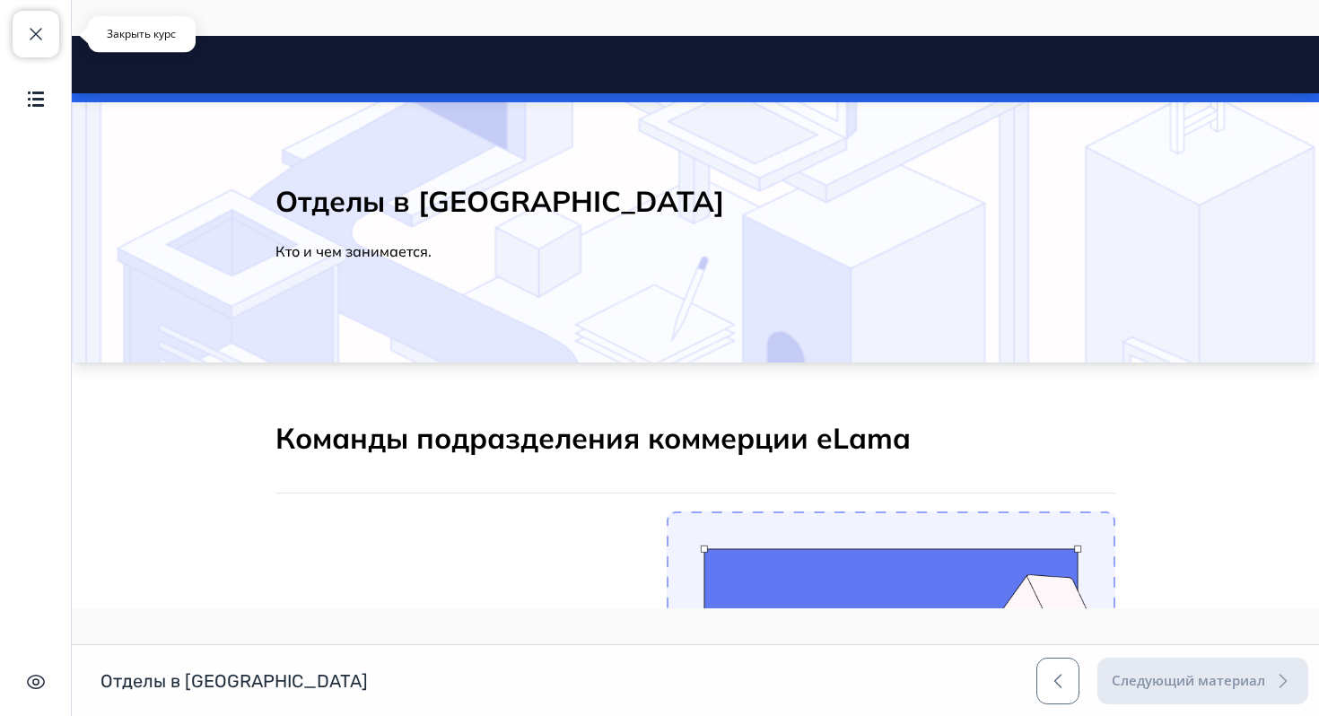
click at [48, 39] on button "Закрыть курс" at bounding box center [36, 34] width 47 height 47
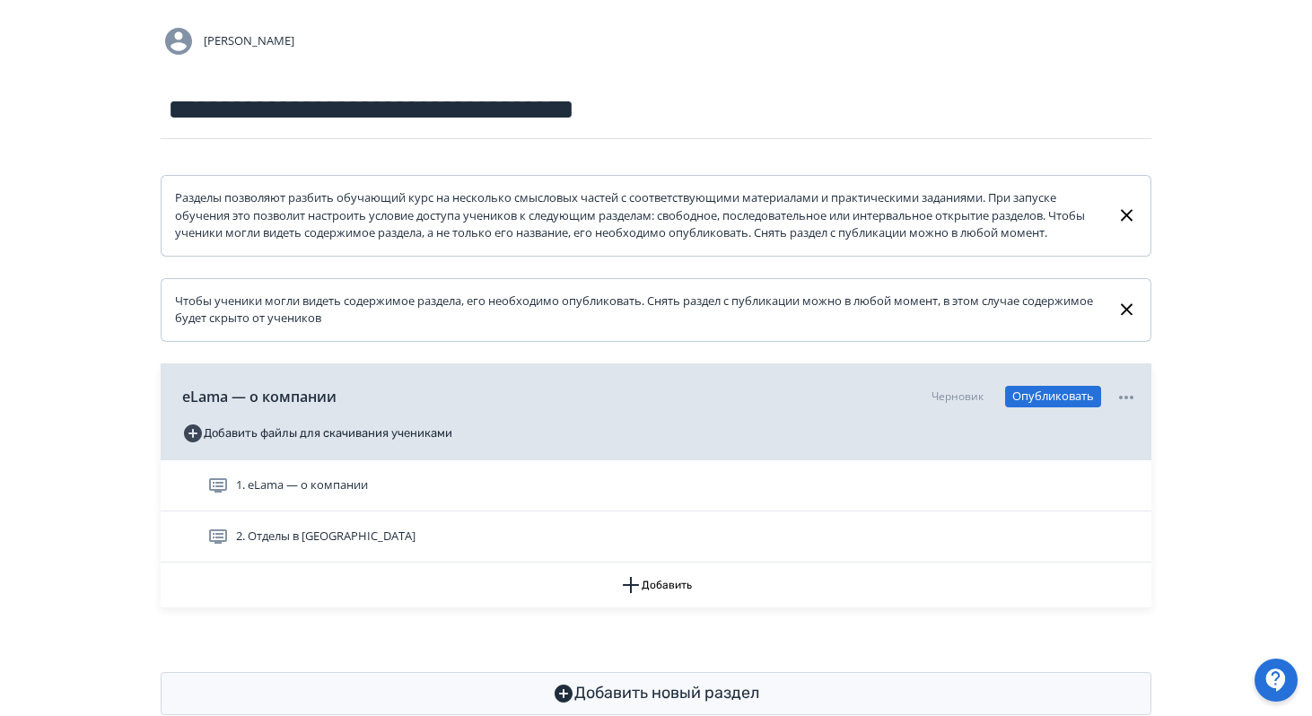
scroll to position [195, 0]
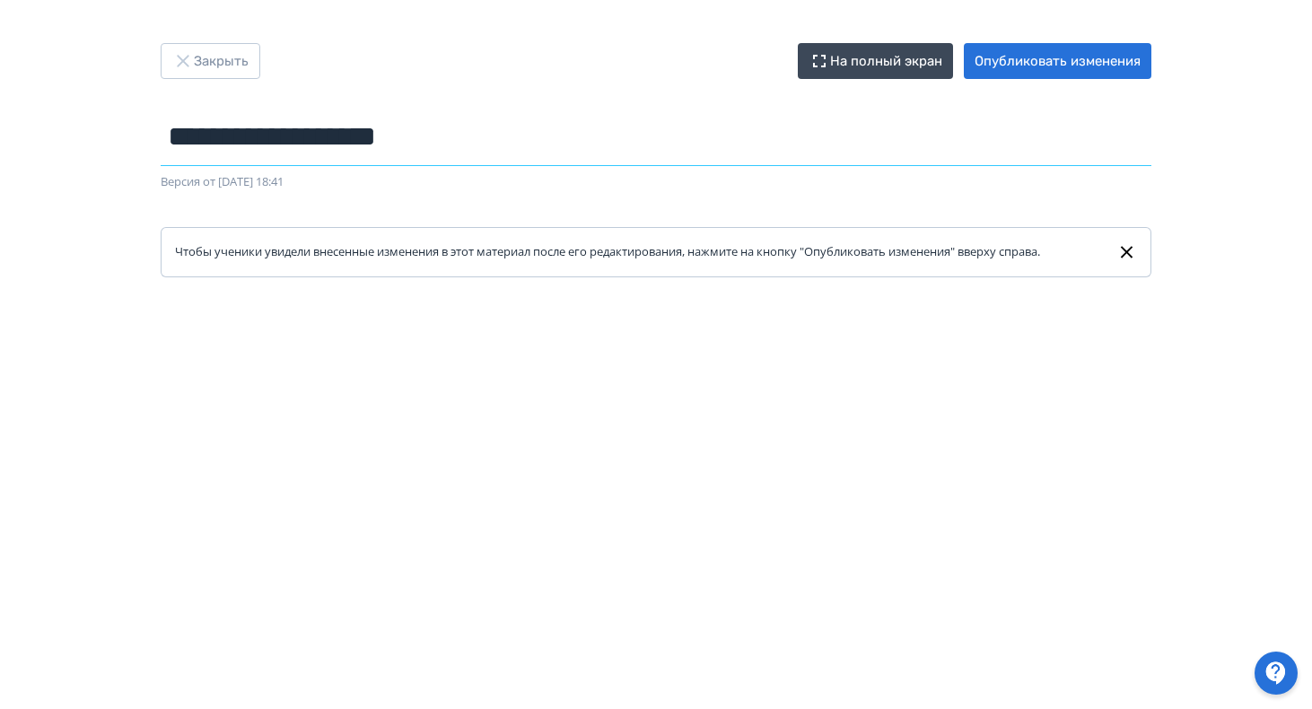
drag, startPoint x: 480, startPoint y: 144, endPoint x: 166, endPoint y: 138, distance: 314.2
click at [166, 138] on input "**********" at bounding box center [656, 137] width 991 height 58
drag, startPoint x: 483, startPoint y: 138, endPoint x: 166, endPoint y: 124, distance: 317.1
click at [166, 124] on input "**********" at bounding box center [656, 137] width 991 height 58
click at [665, 311] on div at bounding box center [656, 681] width 1312 height 808
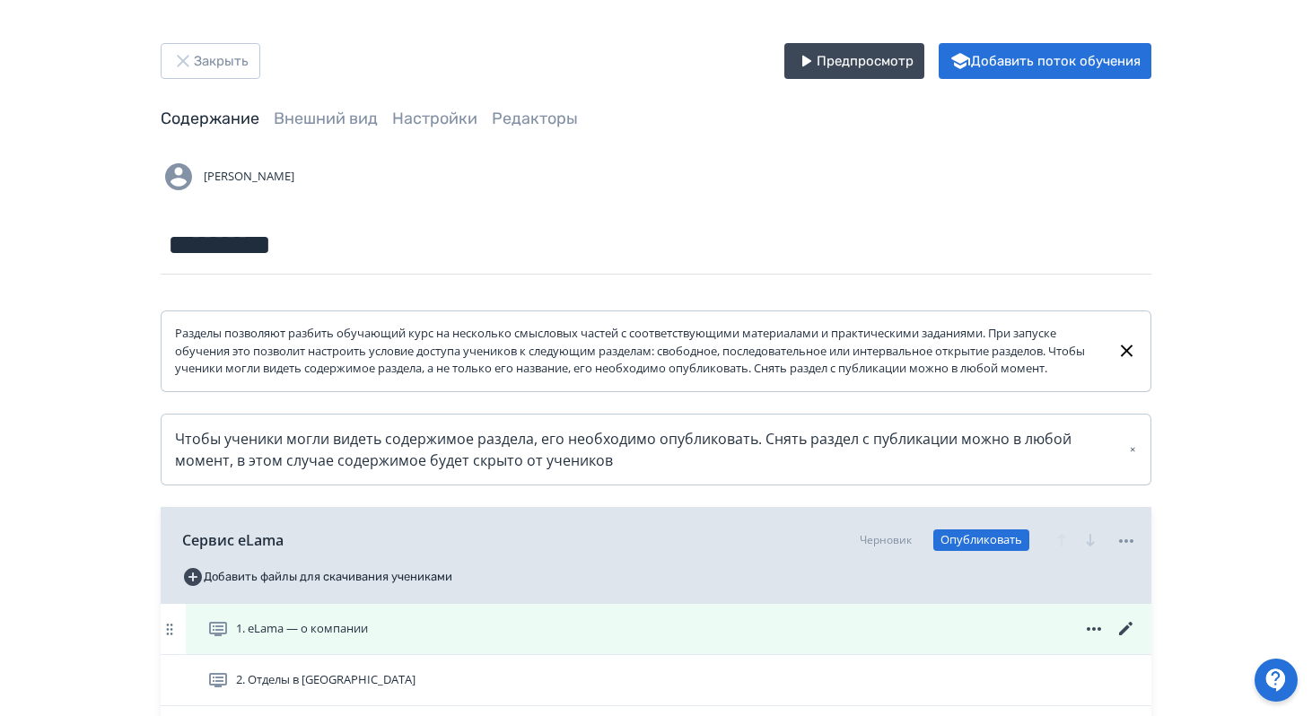
click at [340, 638] on span "1. eLama — о компании" at bounding box center [302, 629] width 132 height 18
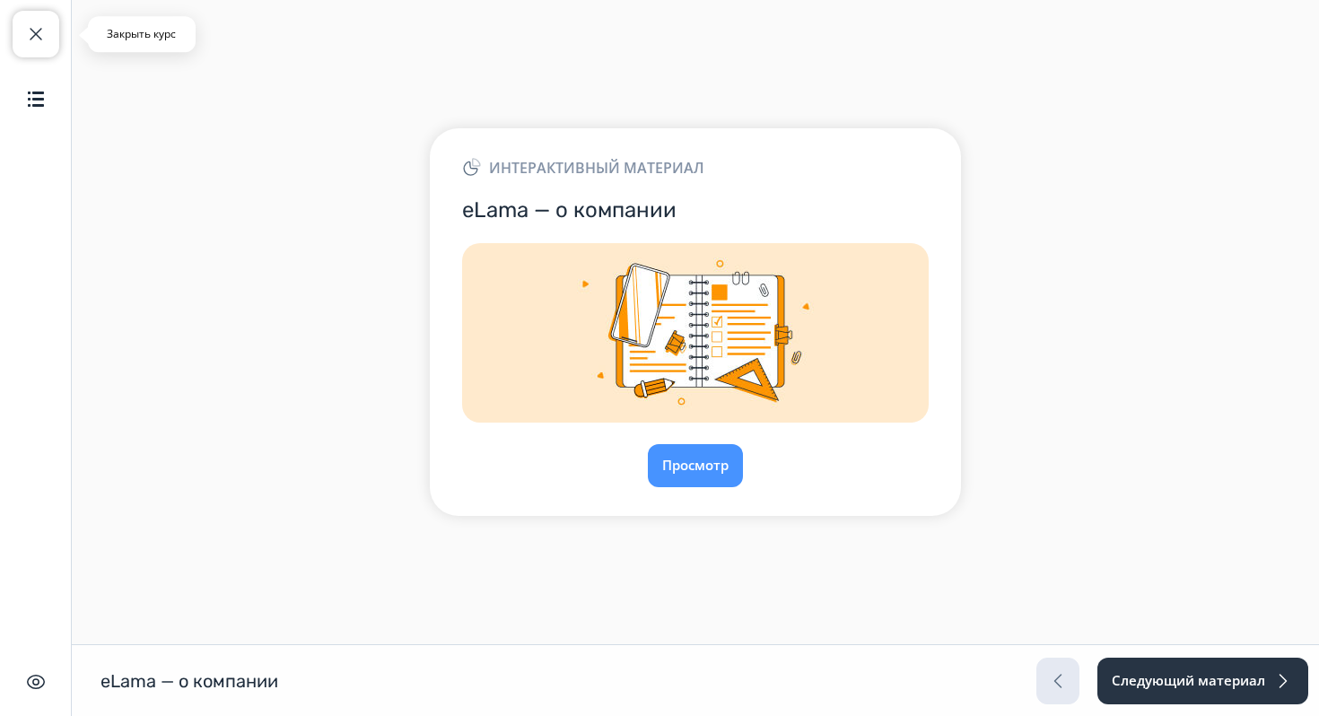
click at [39, 24] on span "button" at bounding box center [36, 34] width 22 height 22
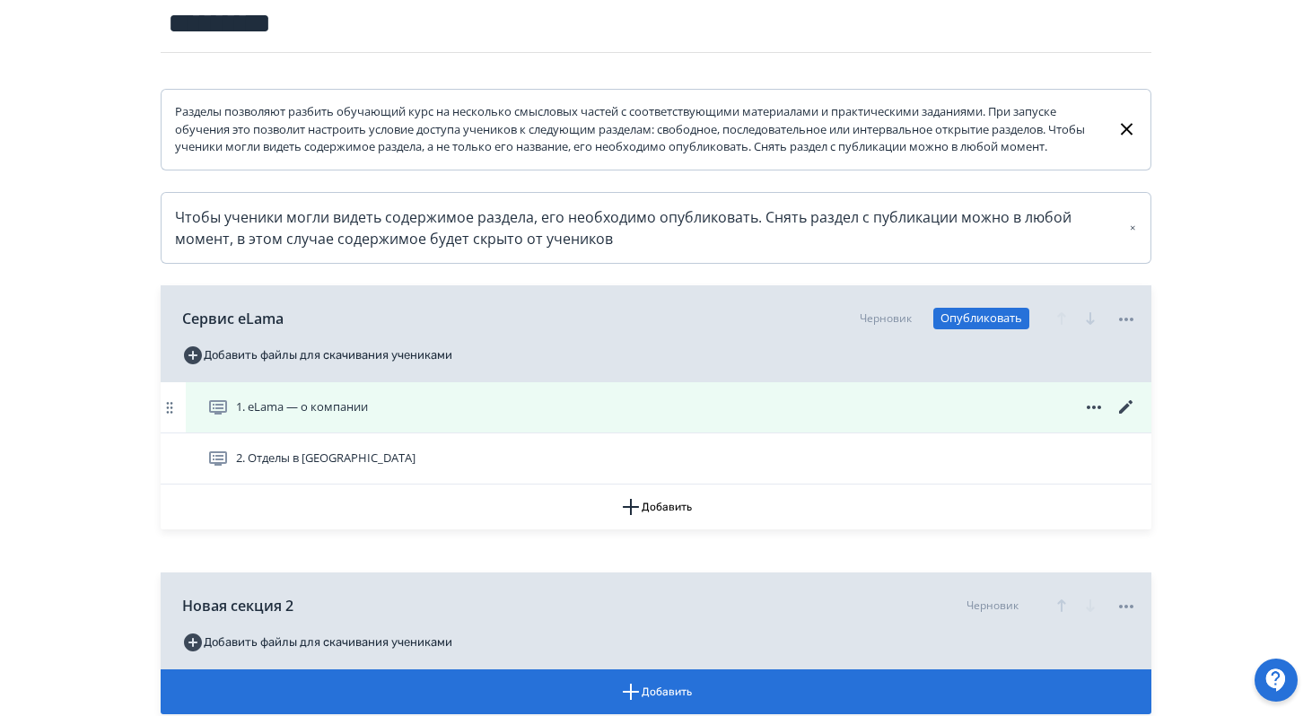
scroll to position [262, 0]
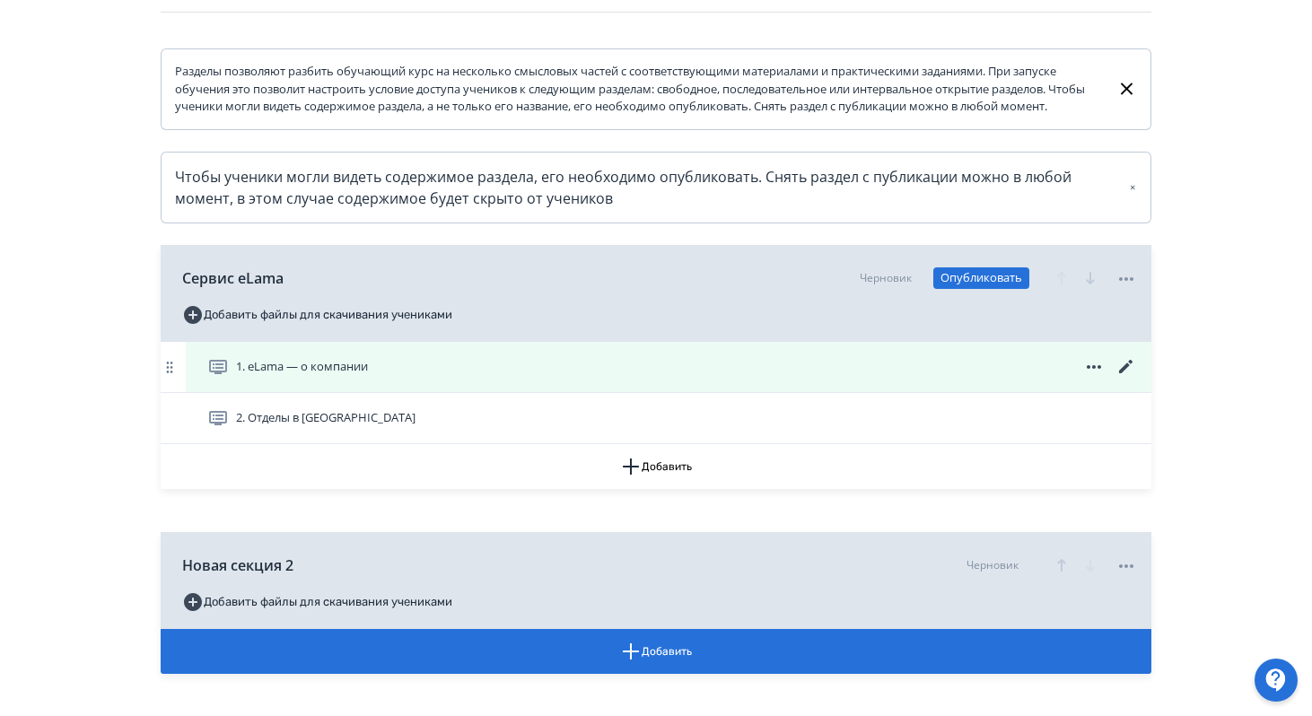
click at [1124, 373] on icon at bounding box center [1125, 366] width 13 height 13
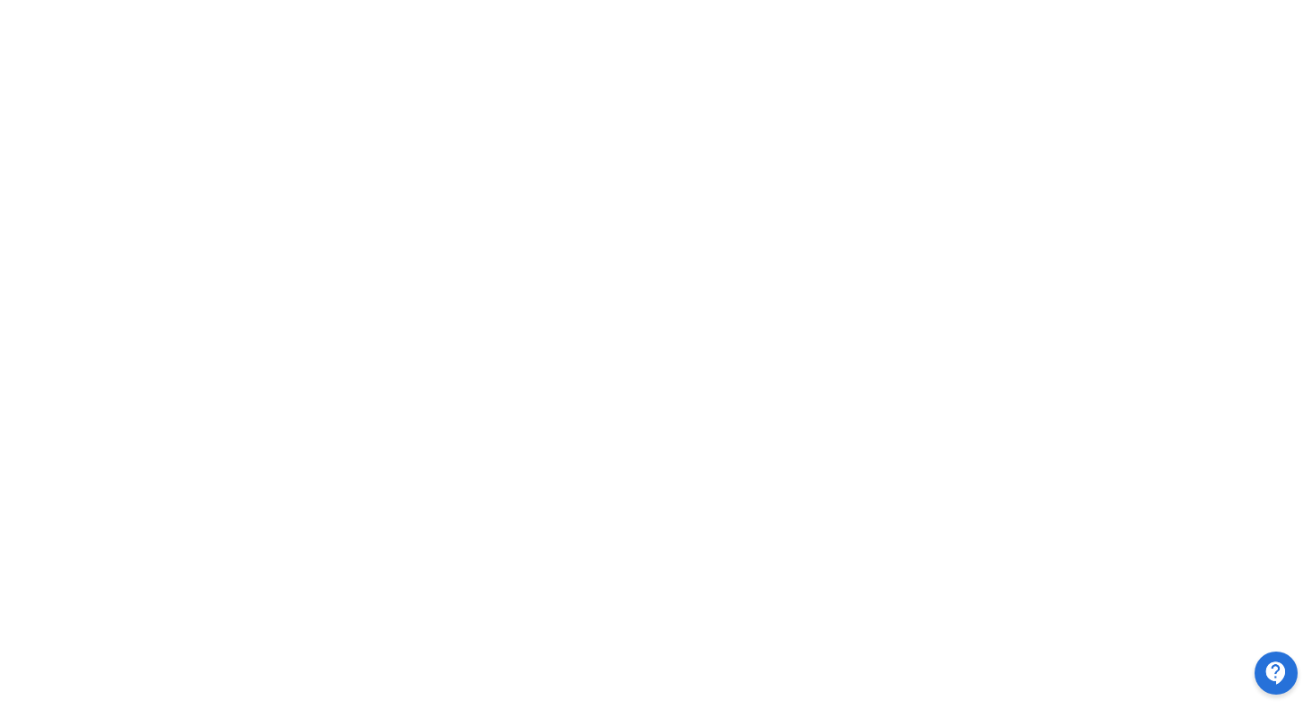
scroll to position [411, 0]
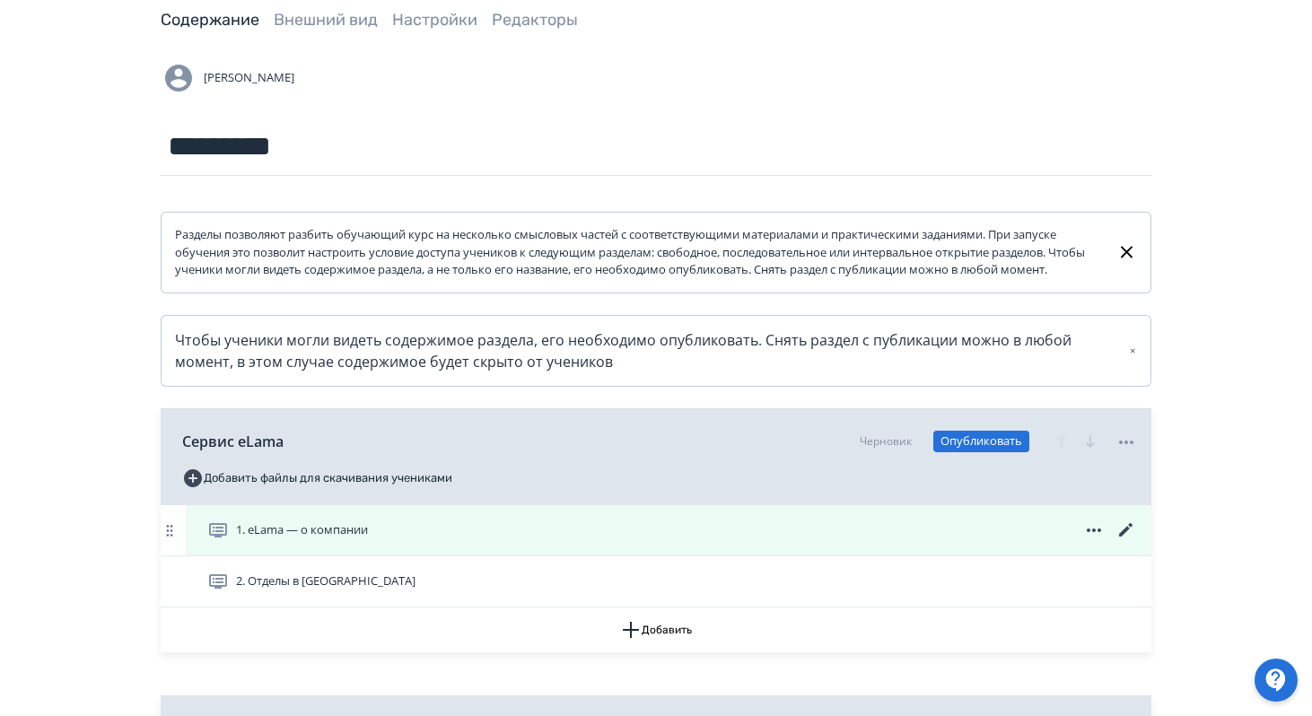
scroll to position [113, 0]
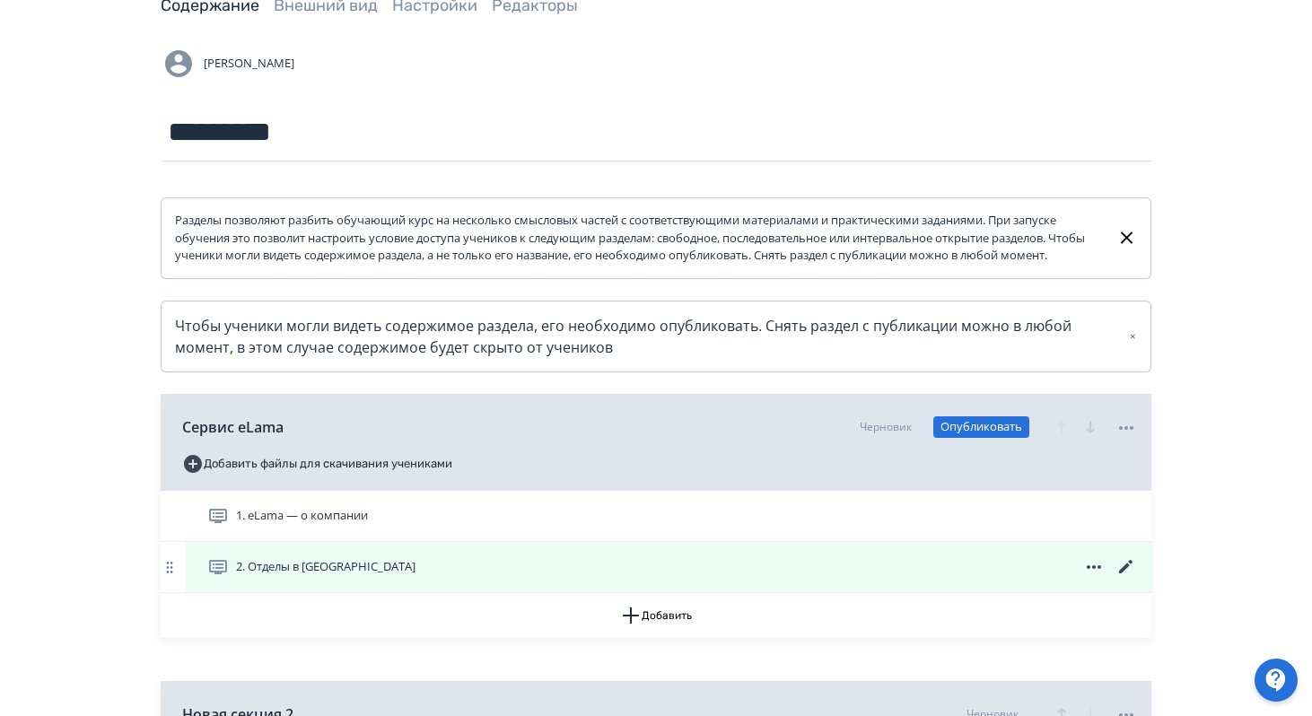
click at [1119, 574] on icon at bounding box center [1125, 566] width 13 height 13
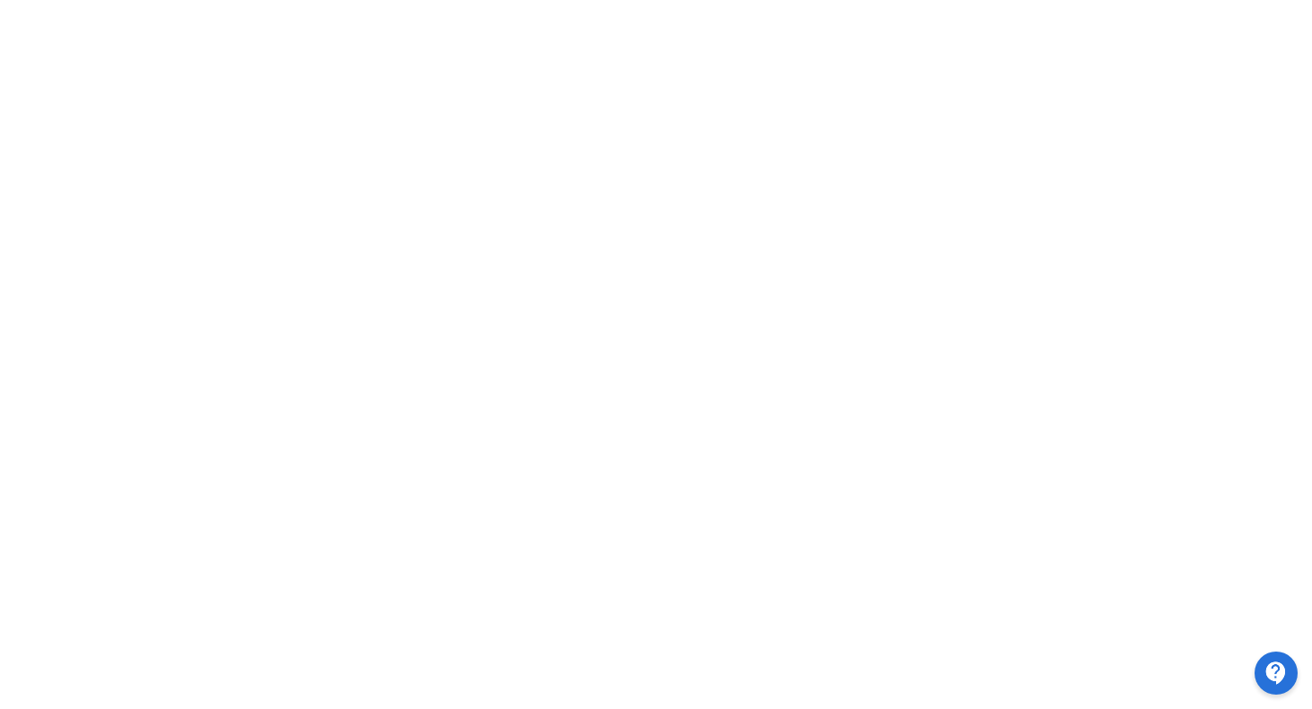
scroll to position [411, 0]
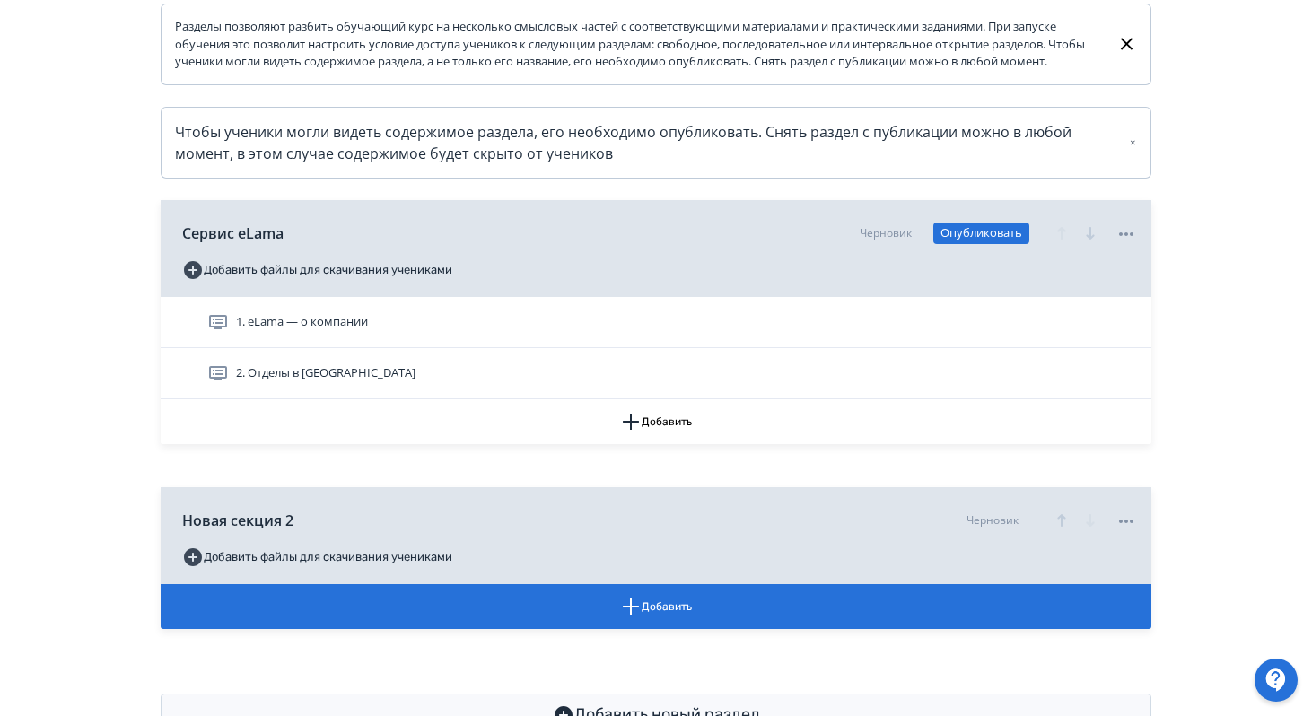
scroll to position [362, 0]
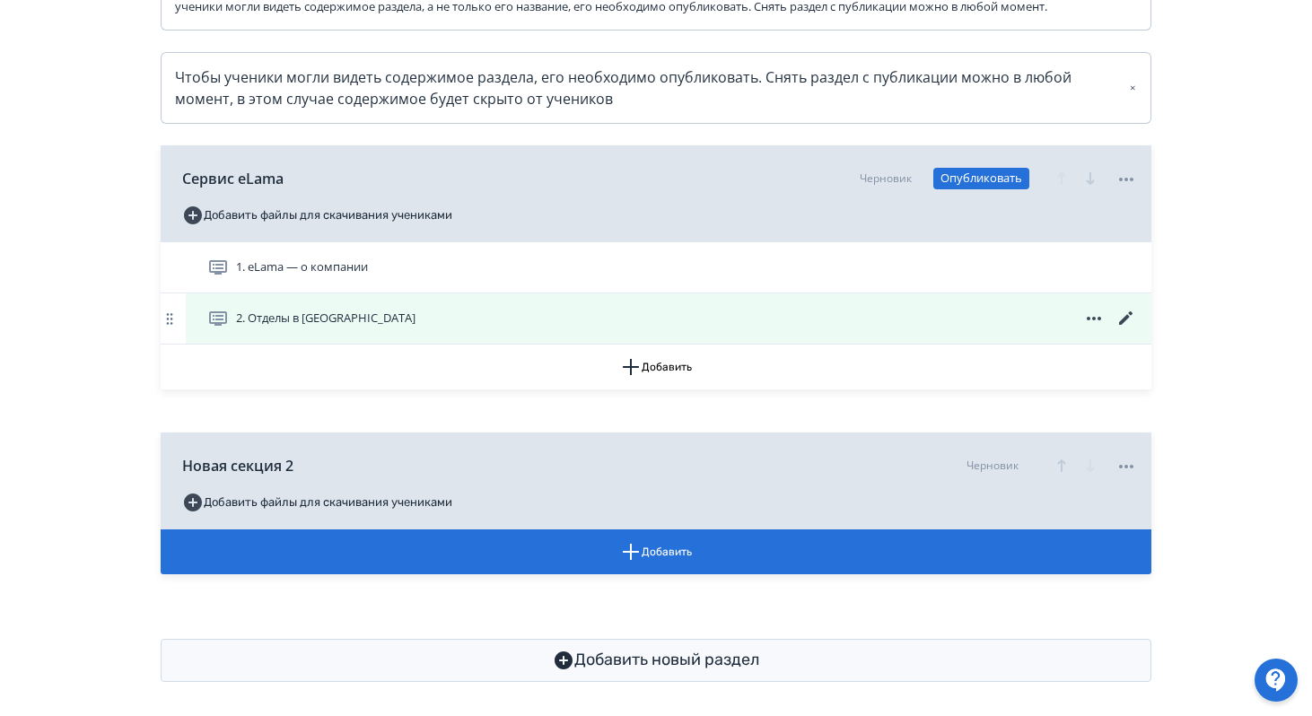
click at [1125, 325] on icon at bounding box center [1125, 317] width 13 height 13
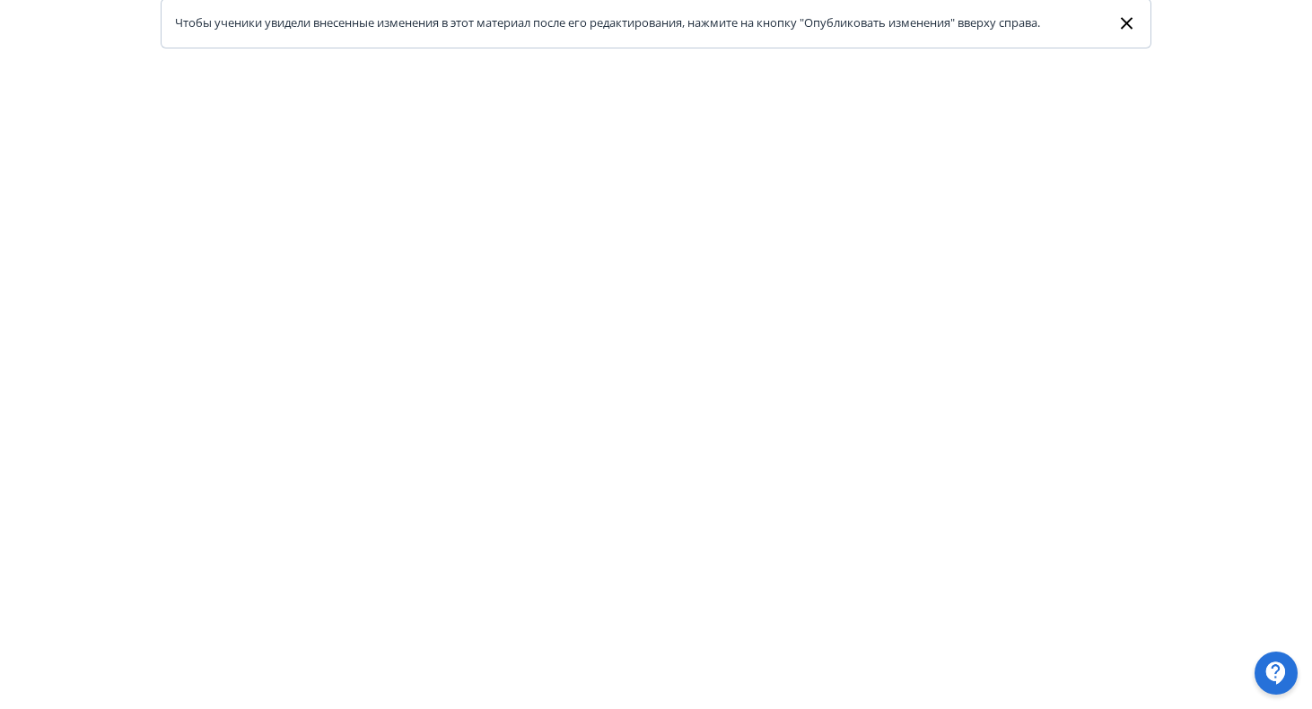
scroll to position [226, 0]
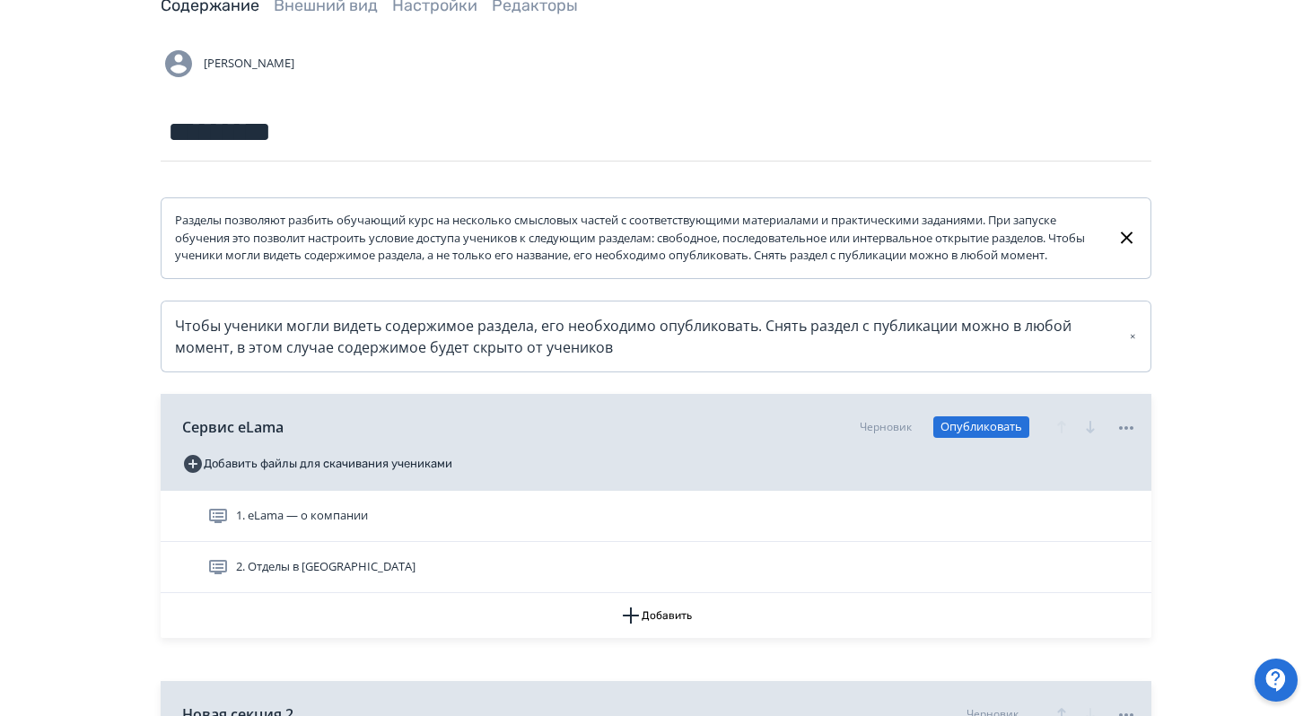
scroll to position [126, 0]
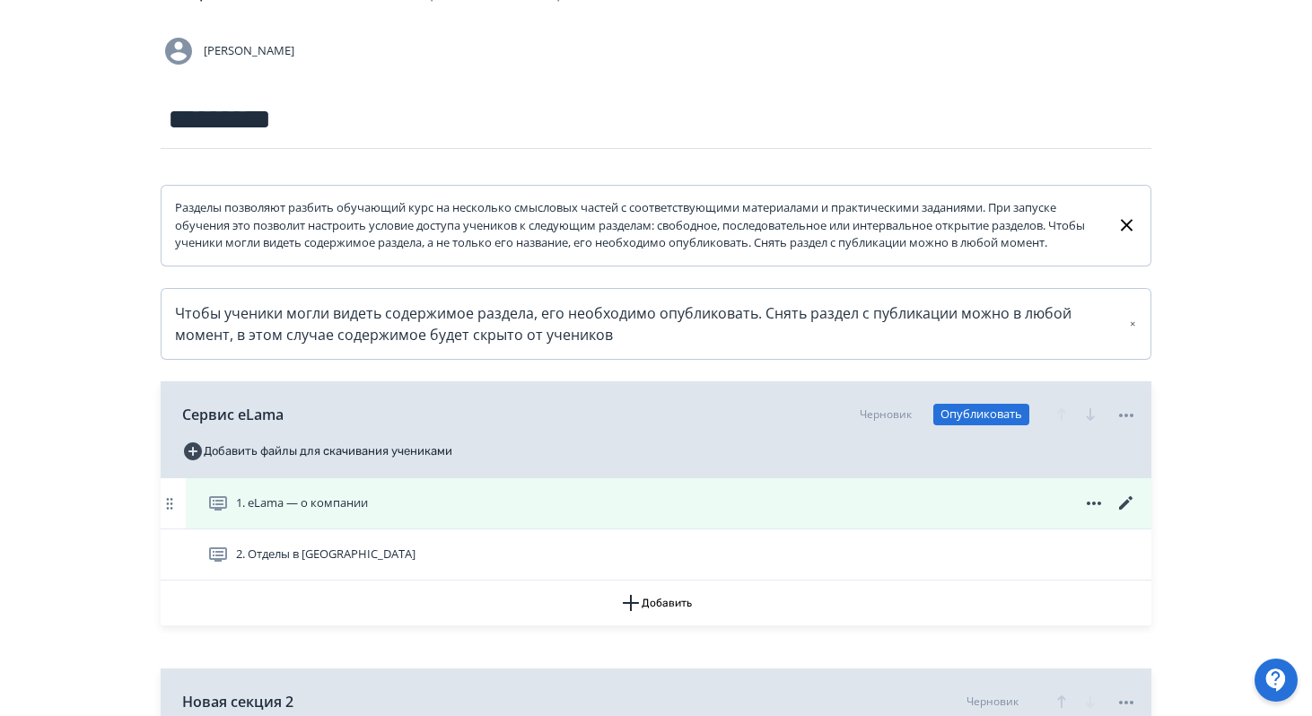
click at [1129, 514] on icon at bounding box center [1127, 504] width 22 height 22
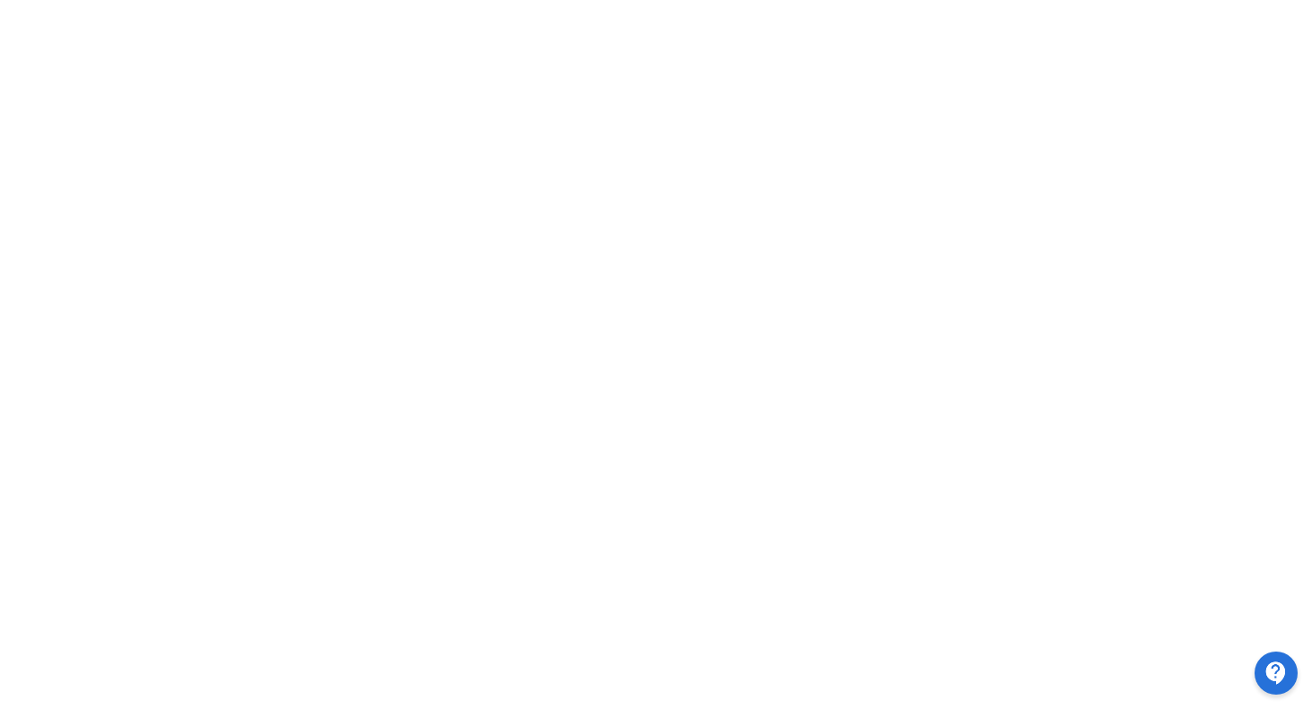
scroll to position [411, 0]
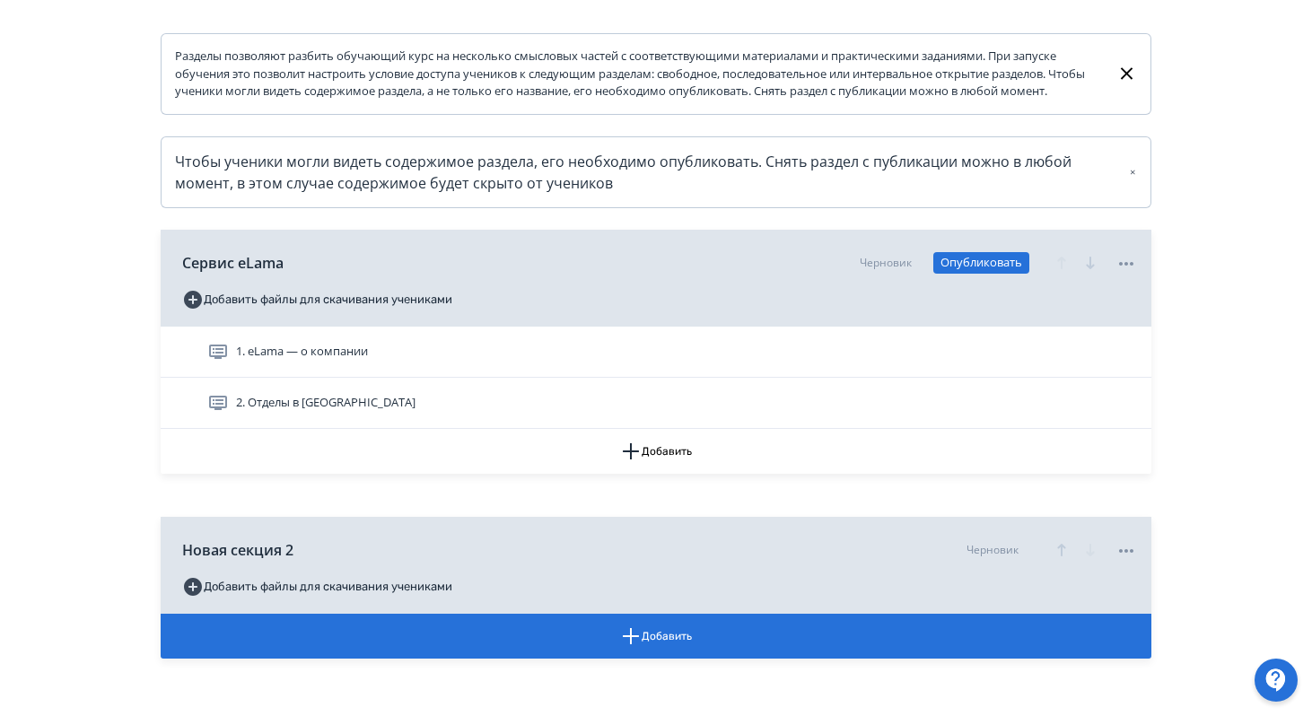
scroll to position [313, 0]
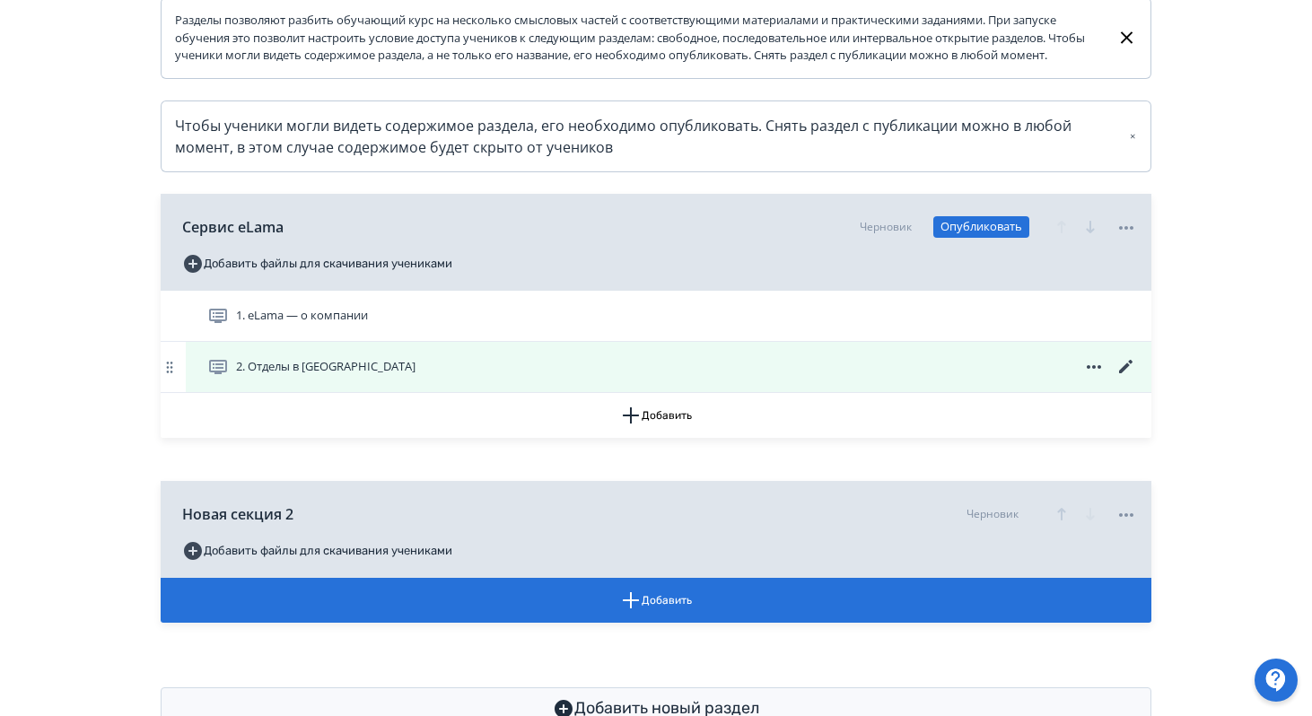
click at [1128, 376] on icon at bounding box center [1127, 367] width 22 height 22
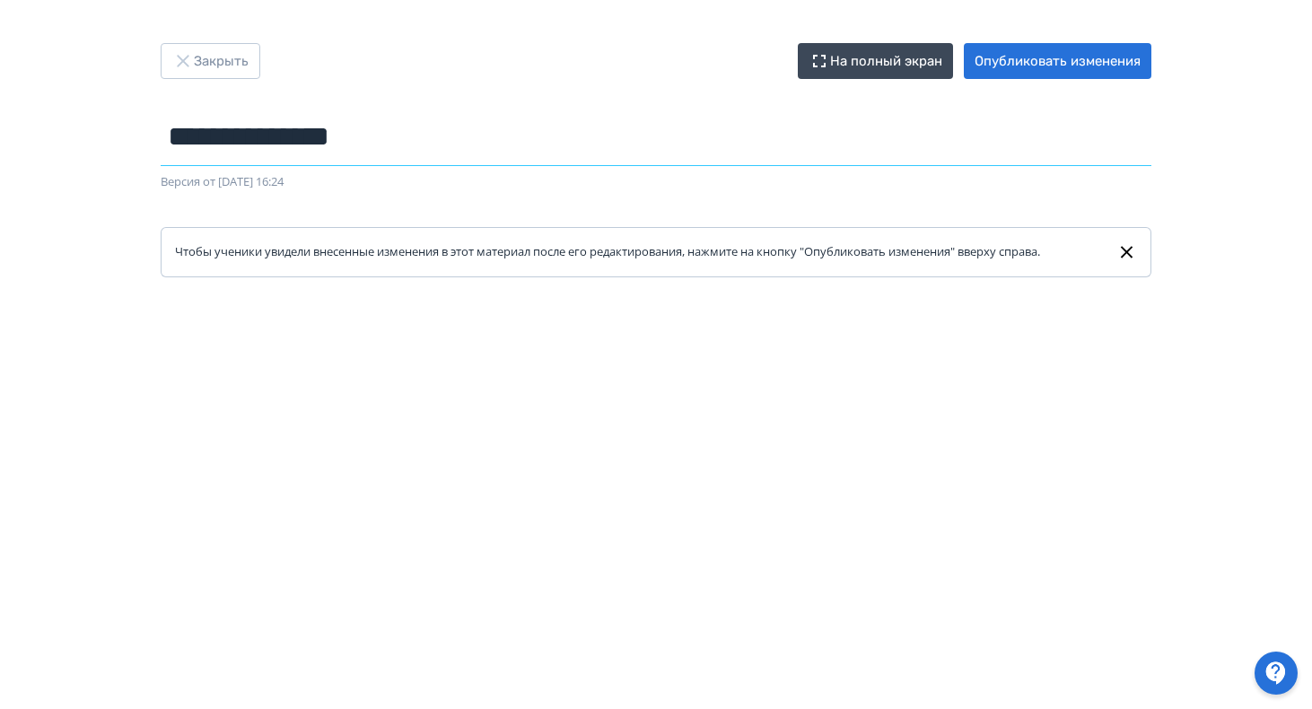
drag, startPoint x: 407, startPoint y: 147, endPoint x: 166, endPoint y: 132, distance: 241.0
click at [166, 132] on input "**********" at bounding box center [656, 137] width 991 height 58
click at [565, 77] on div "Закрыть На полный экран Опубликовать изменения" at bounding box center [656, 61] width 991 height 36
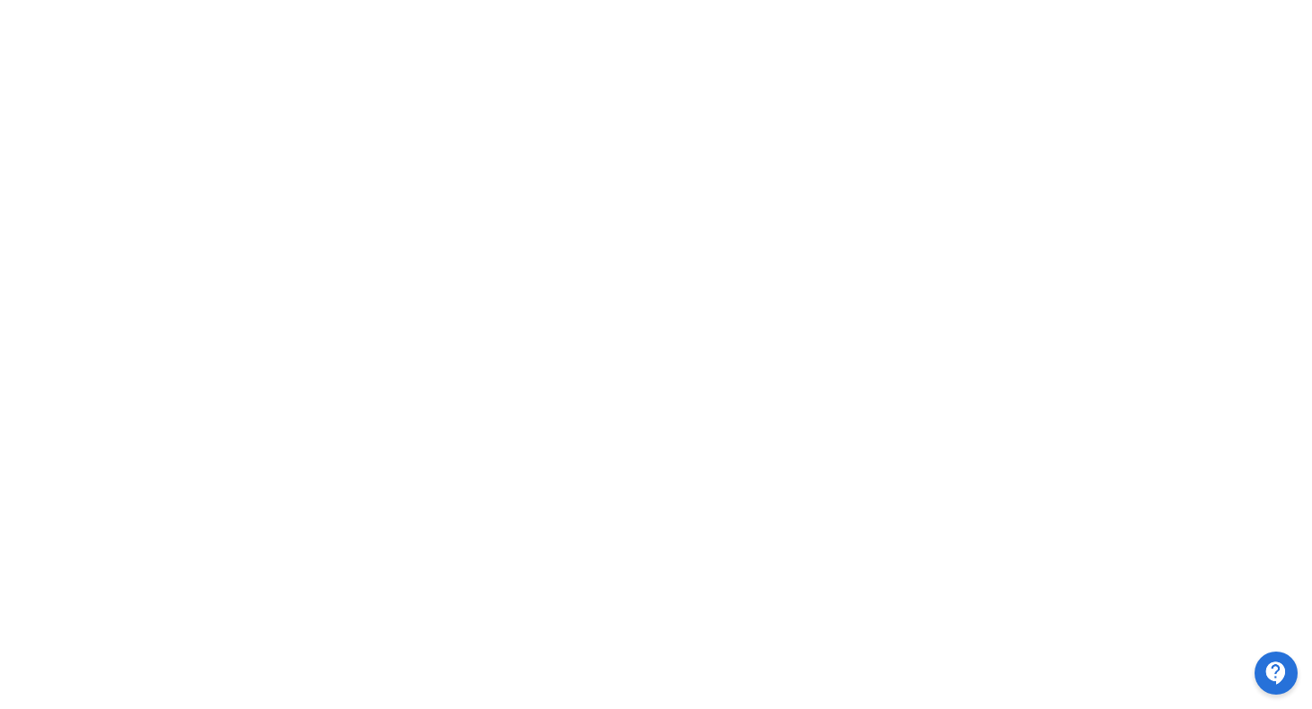
scroll to position [411, 0]
